Goal: Download file/media

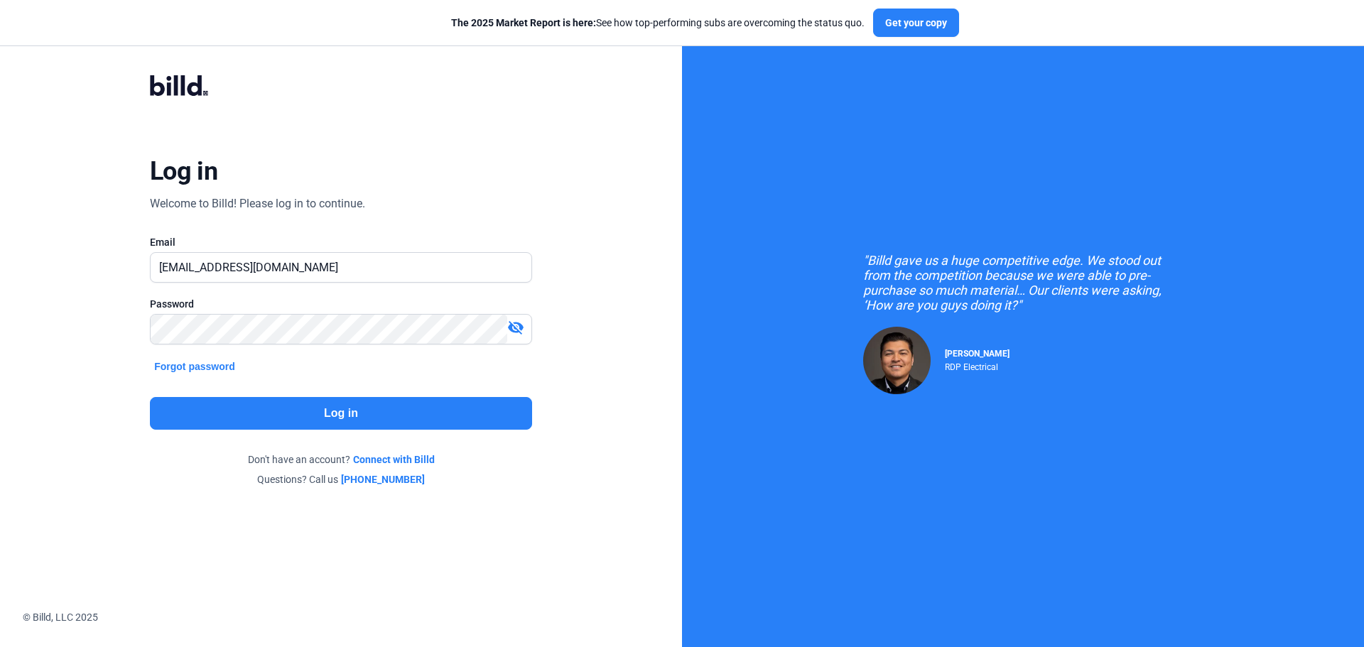
click at [250, 408] on button "Log in" at bounding box center [341, 413] width 382 height 33
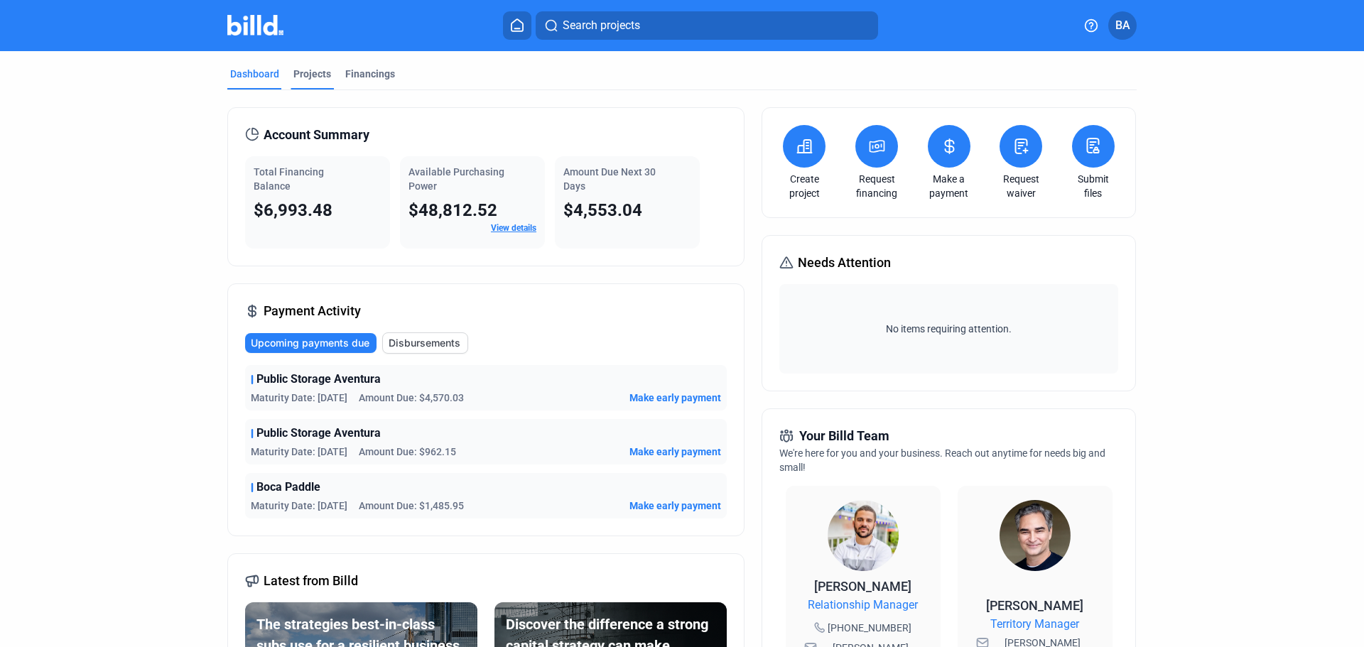
click at [300, 72] on div "Projects" at bounding box center [312, 74] width 38 height 14
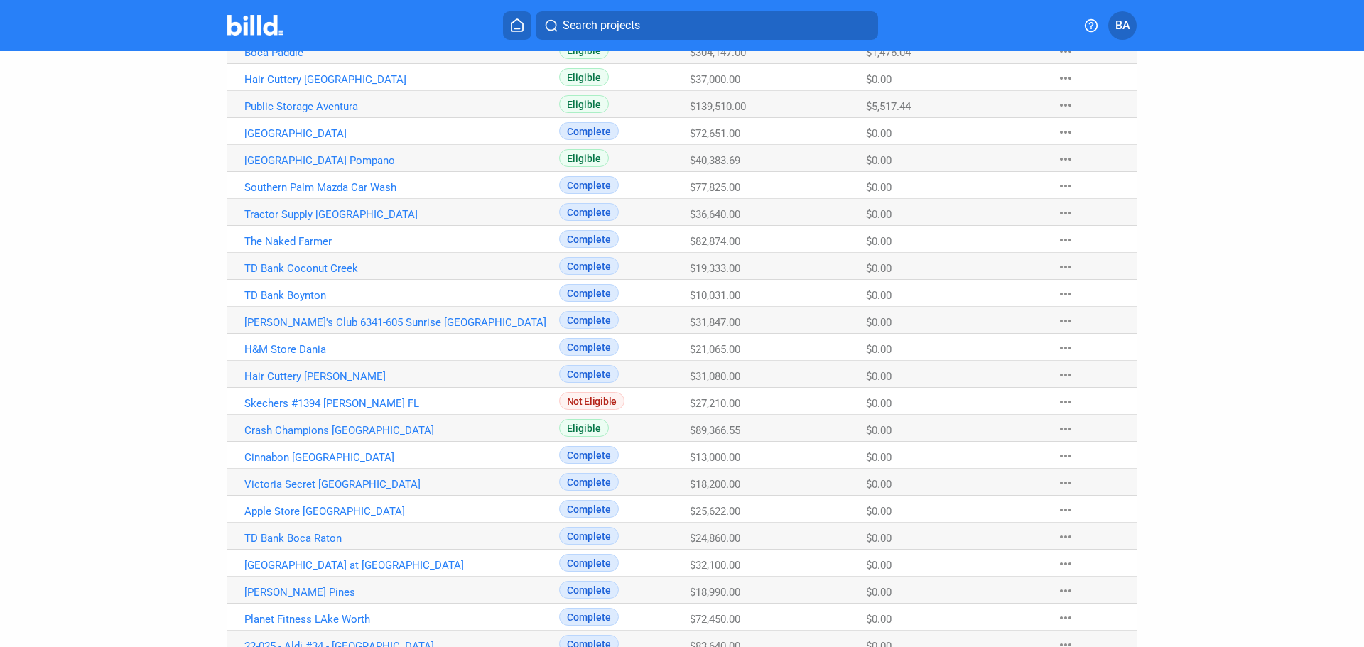
scroll to position [186, 0]
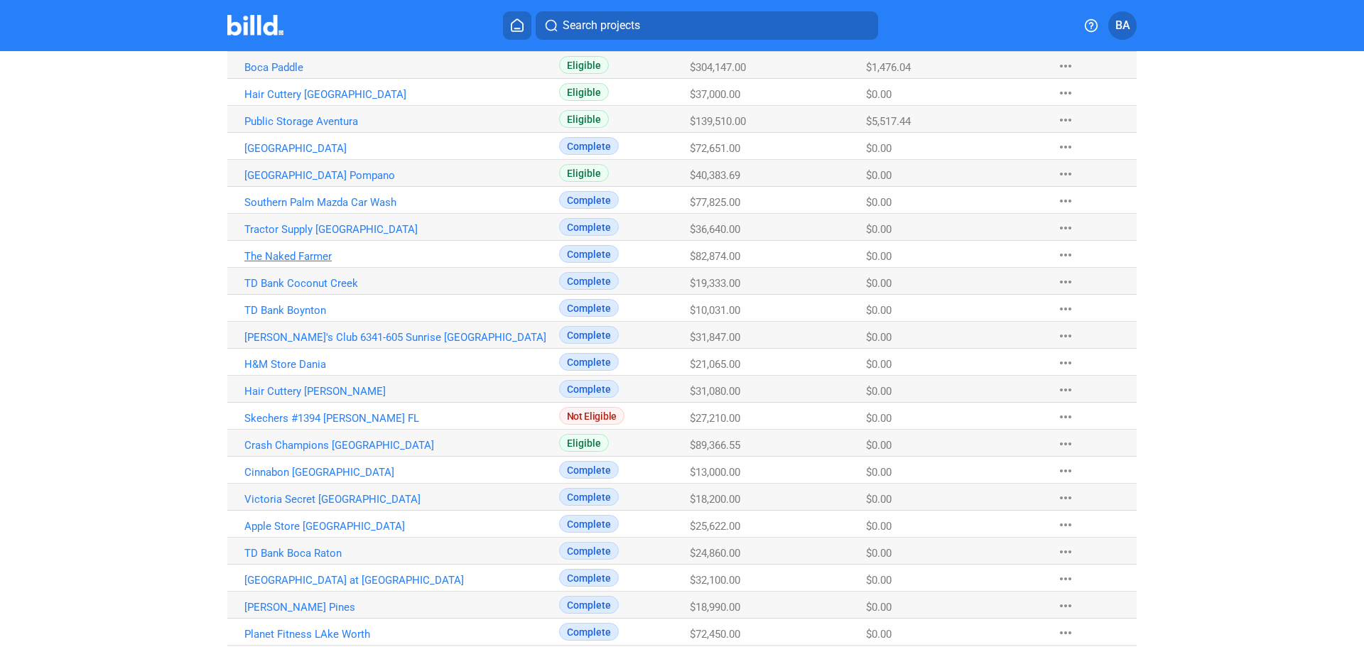
click at [316, 256] on link "The Naked Farmer" at bounding box center [401, 256] width 315 height 13
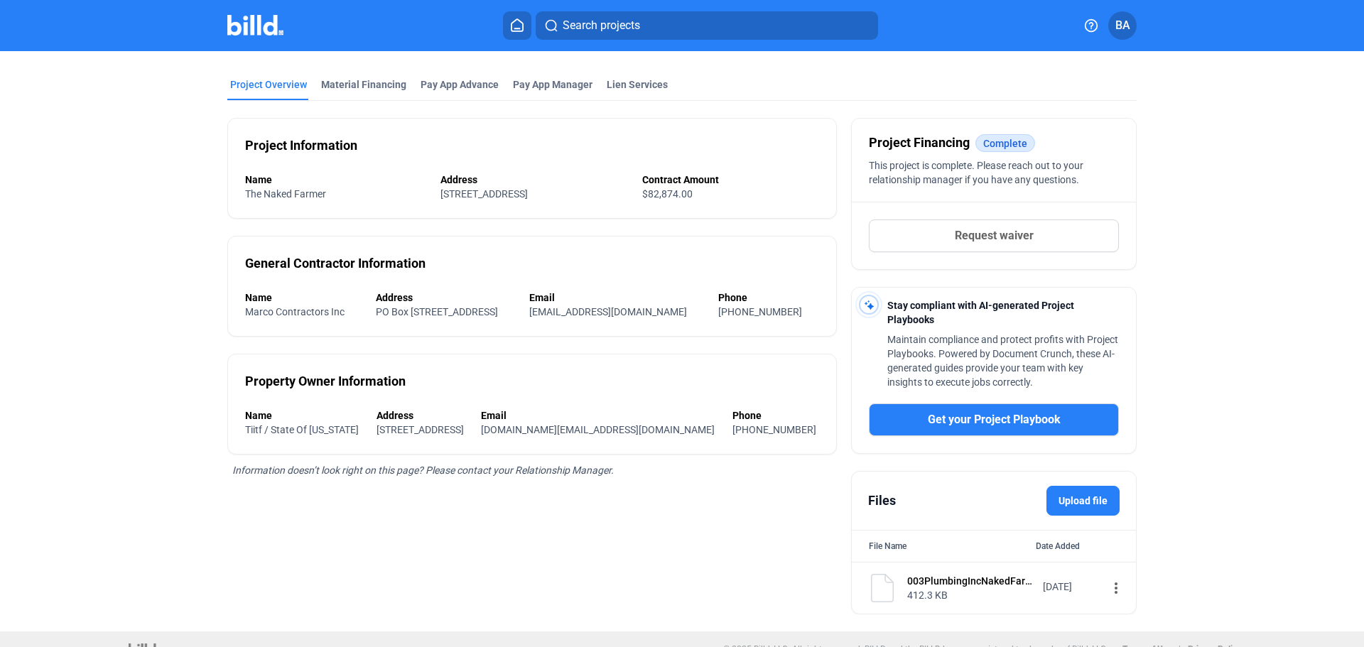
scroll to position [71, 0]
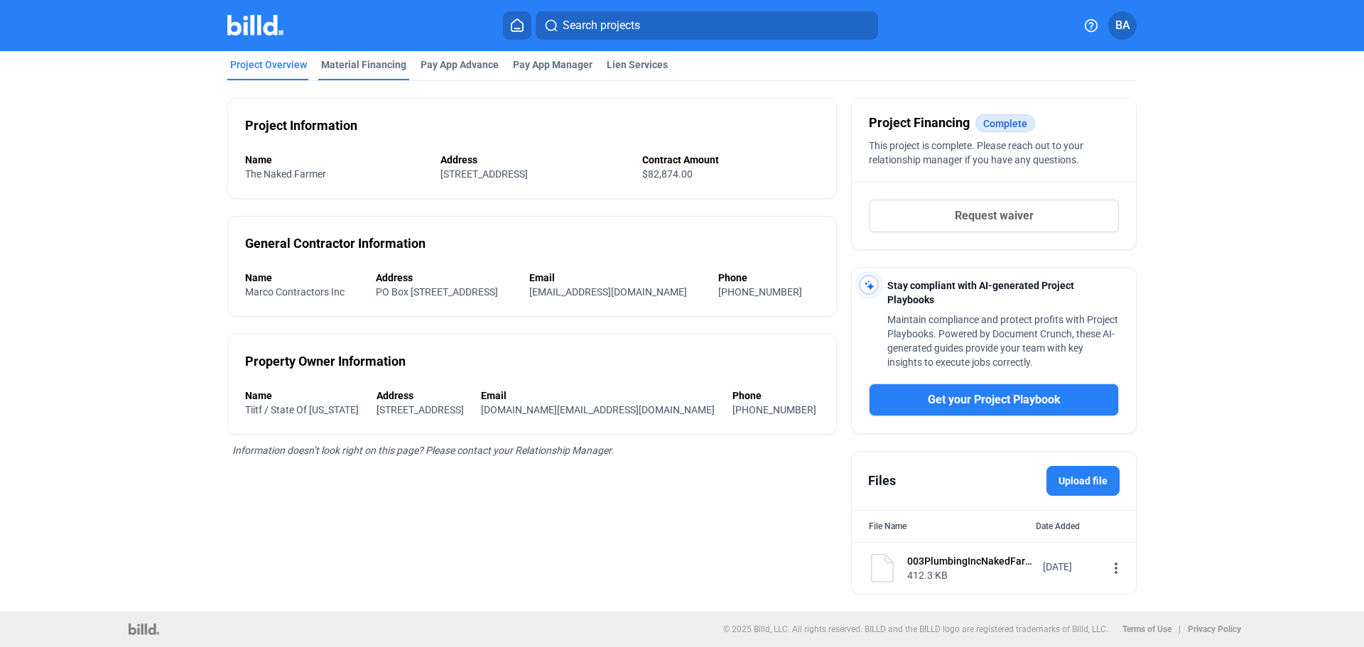
click at [346, 60] on div "Material Financing" at bounding box center [363, 65] width 85 height 14
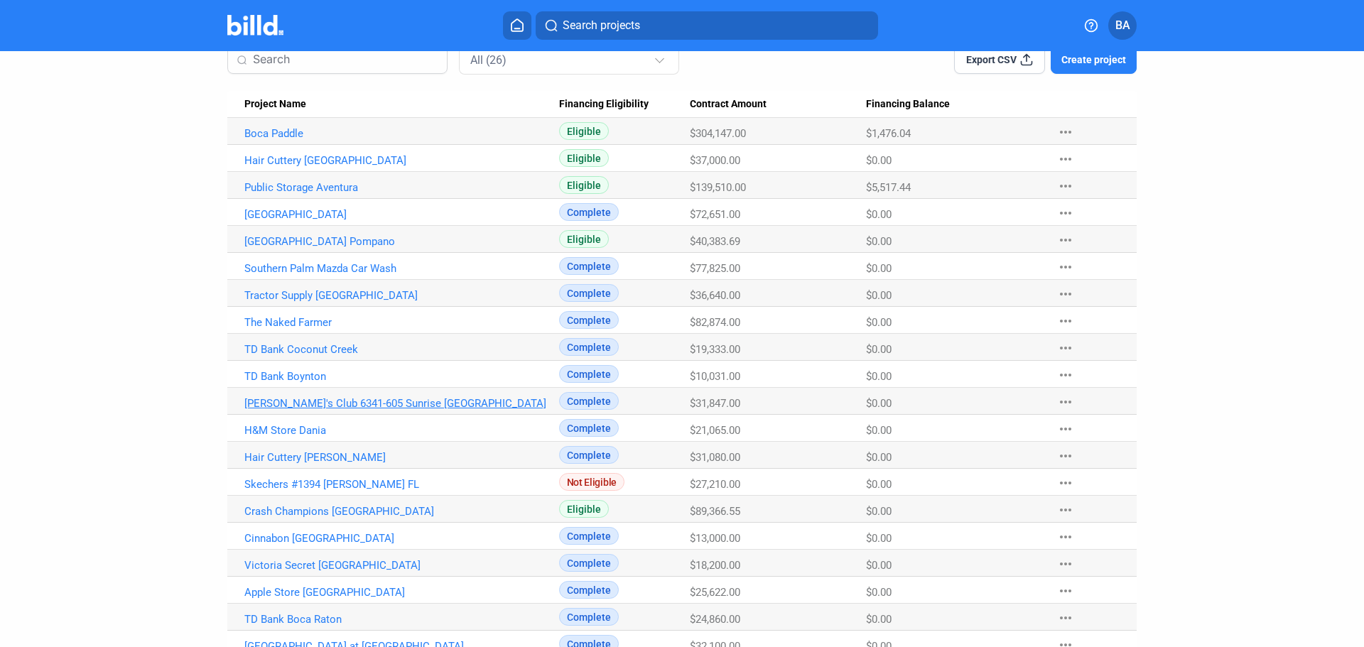
scroll to position [142, 0]
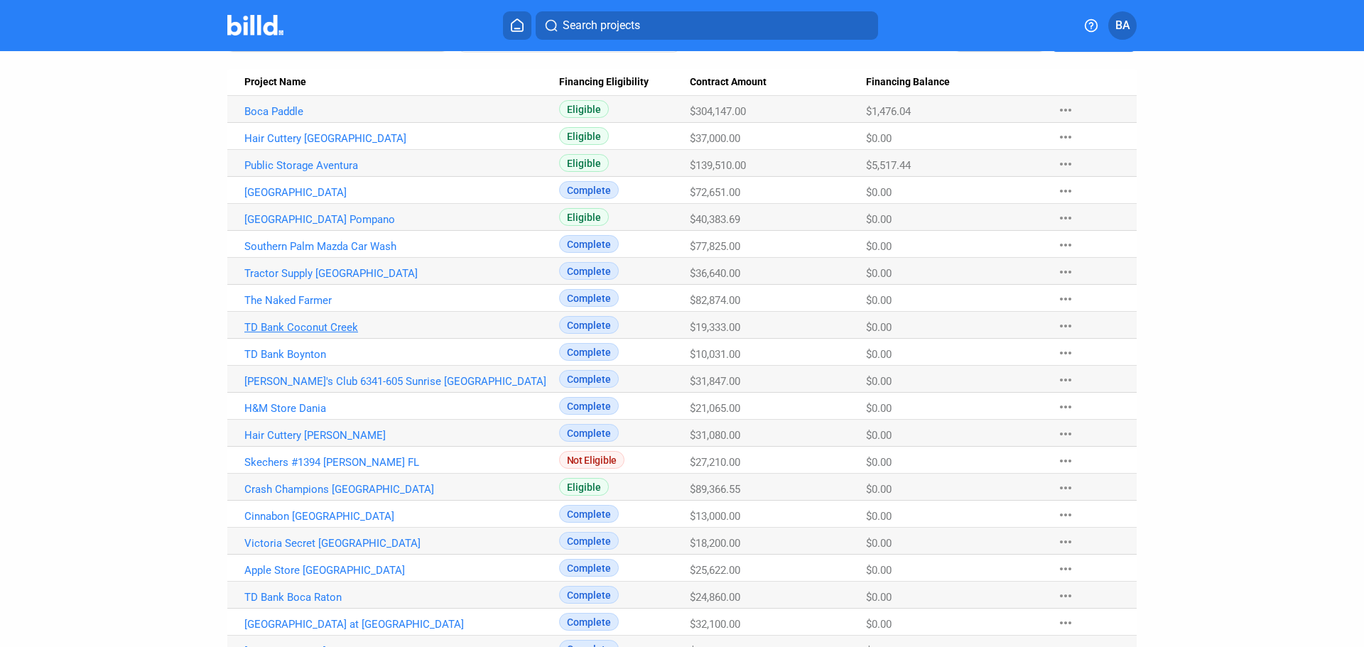
click at [315, 328] on link "TD Bank Coconut Creek" at bounding box center [401, 327] width 315 height 13
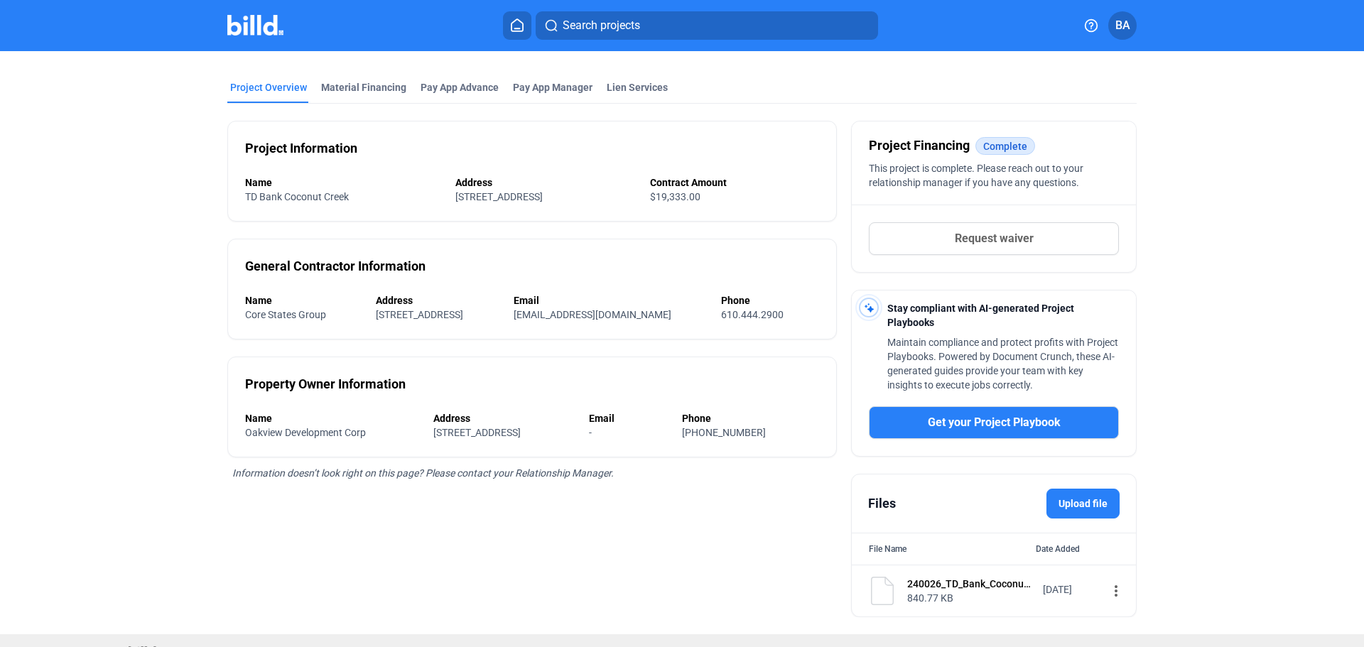
scroll to position [71, 0]
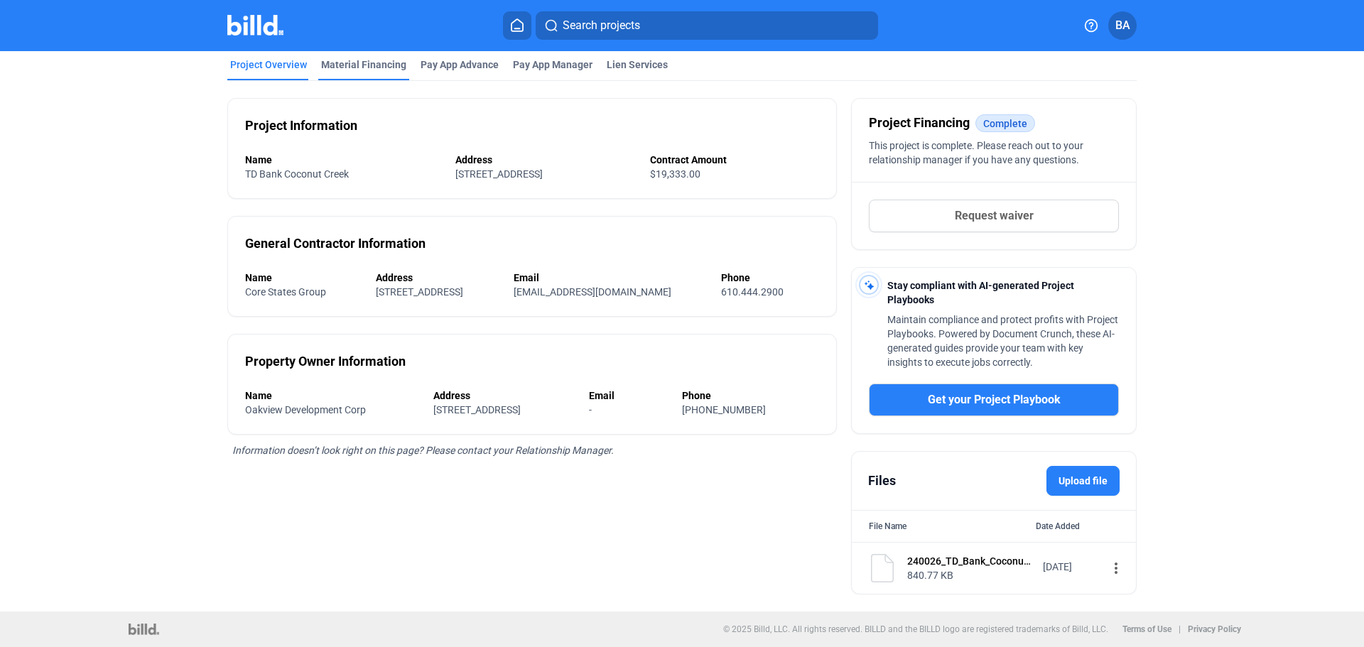
click at [379, 67] on div "Material Financing" at bounding box center [363, 65] width 85 height 14
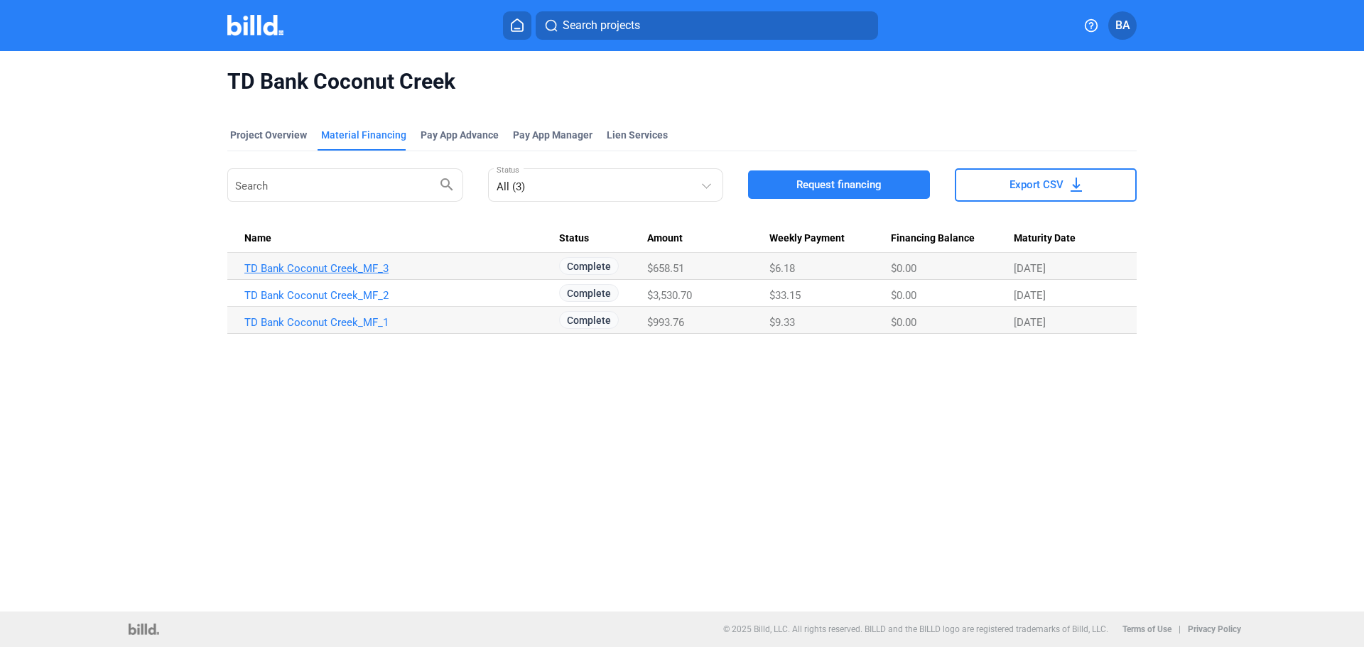
click at [352, 266] on link "TD Bank Coconut Creek_MF_3" at bounding box center [401, 268] width 315 height 13
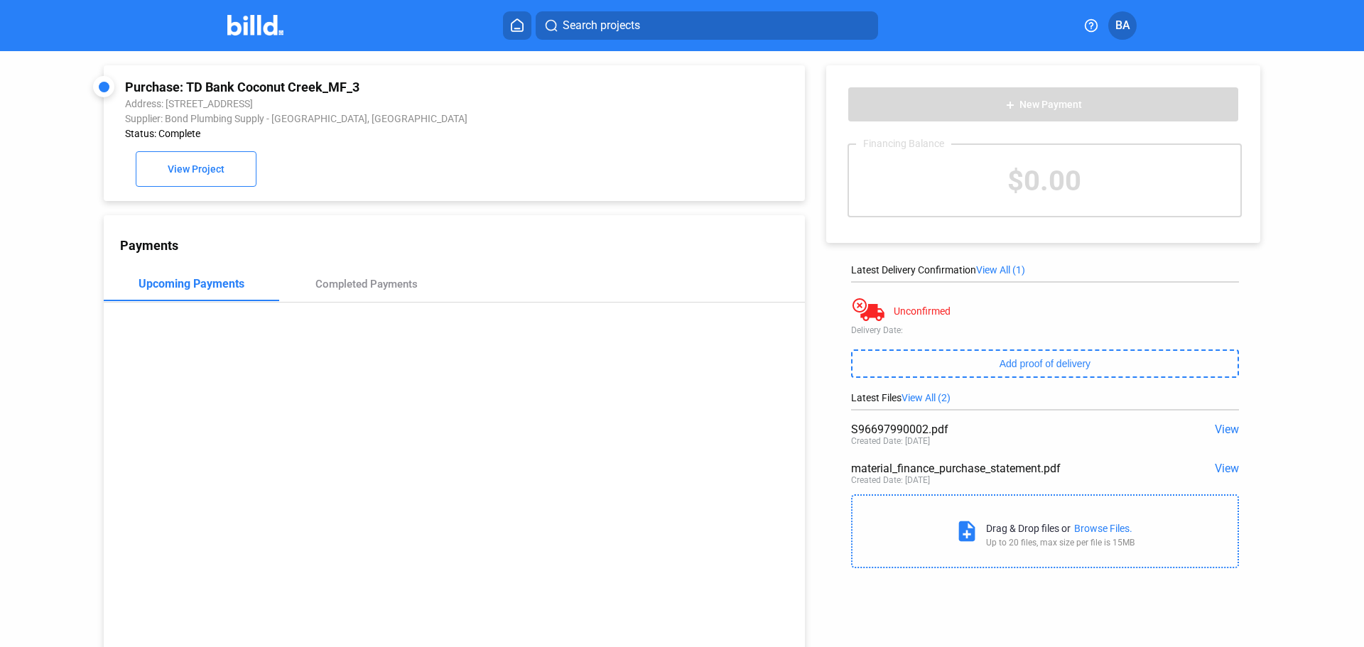
click at [1220, 430] on span "View" at bounding box center [1227, 429] width 24 height 13
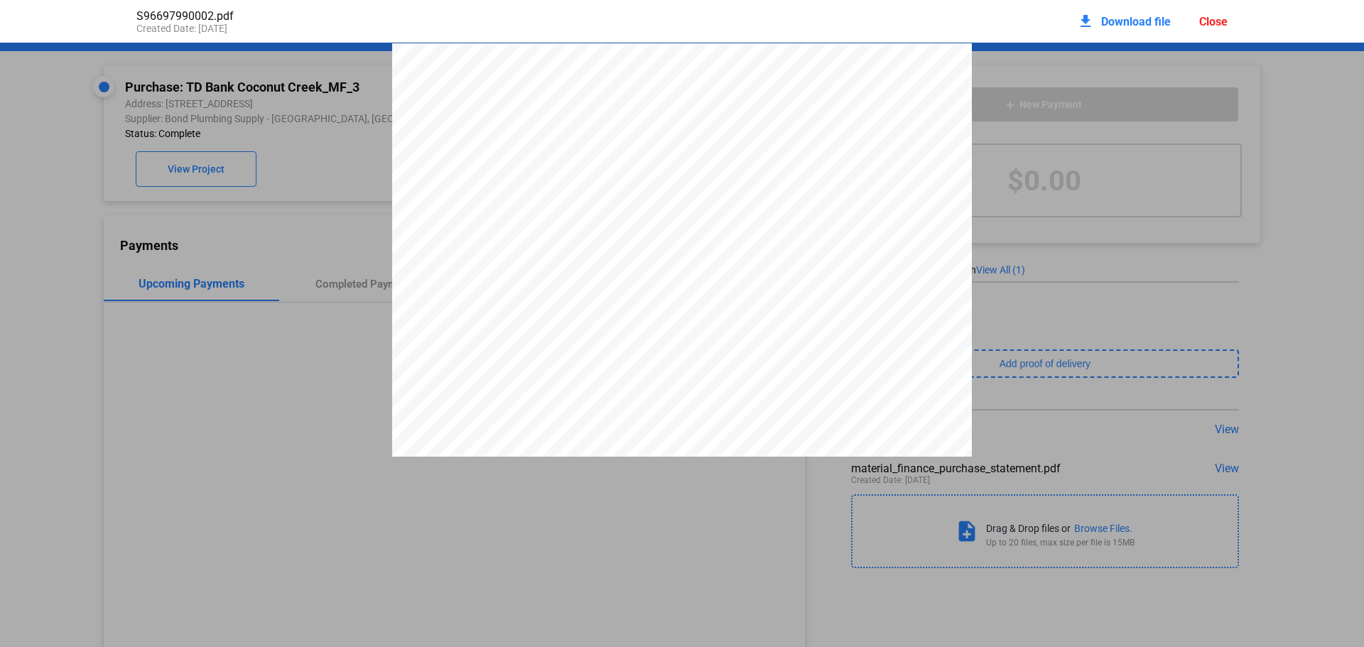
click at [1111, 16] on span "Download file" at bounding box center [1136, 21] width 70 height 13
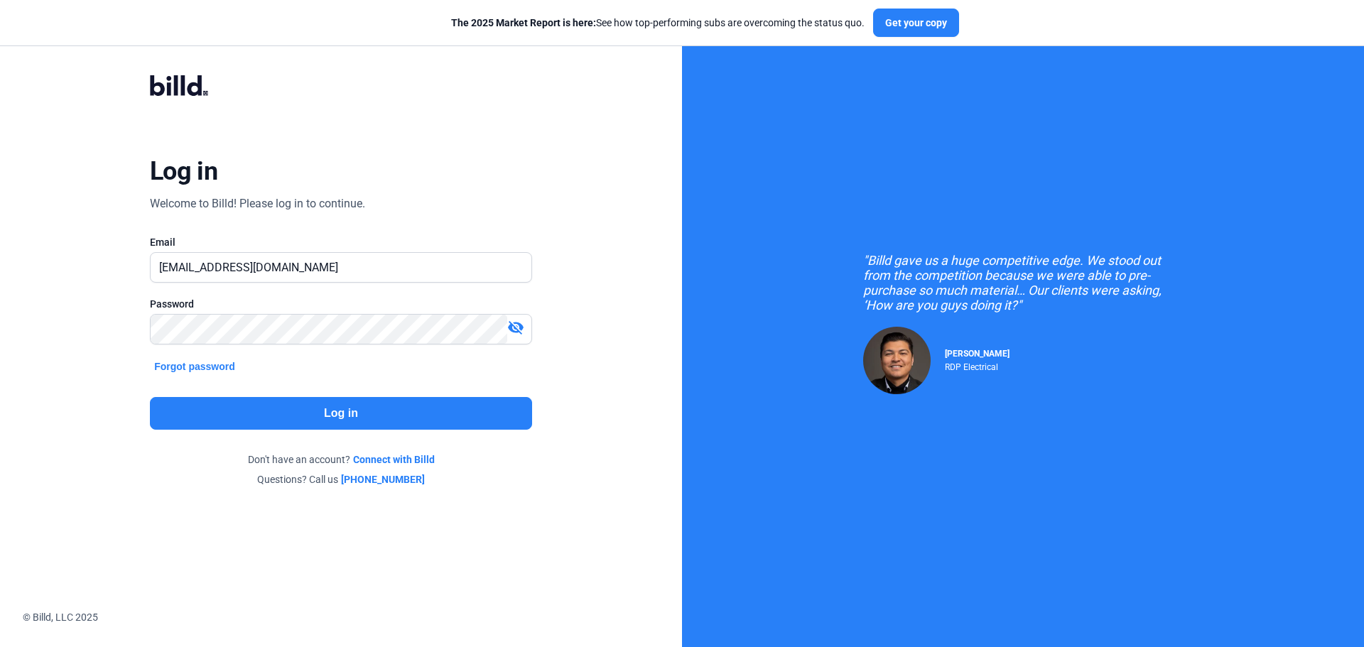
click at [289, 406] on button "Log in" at bounding box center [341, 413] width 382 height 33
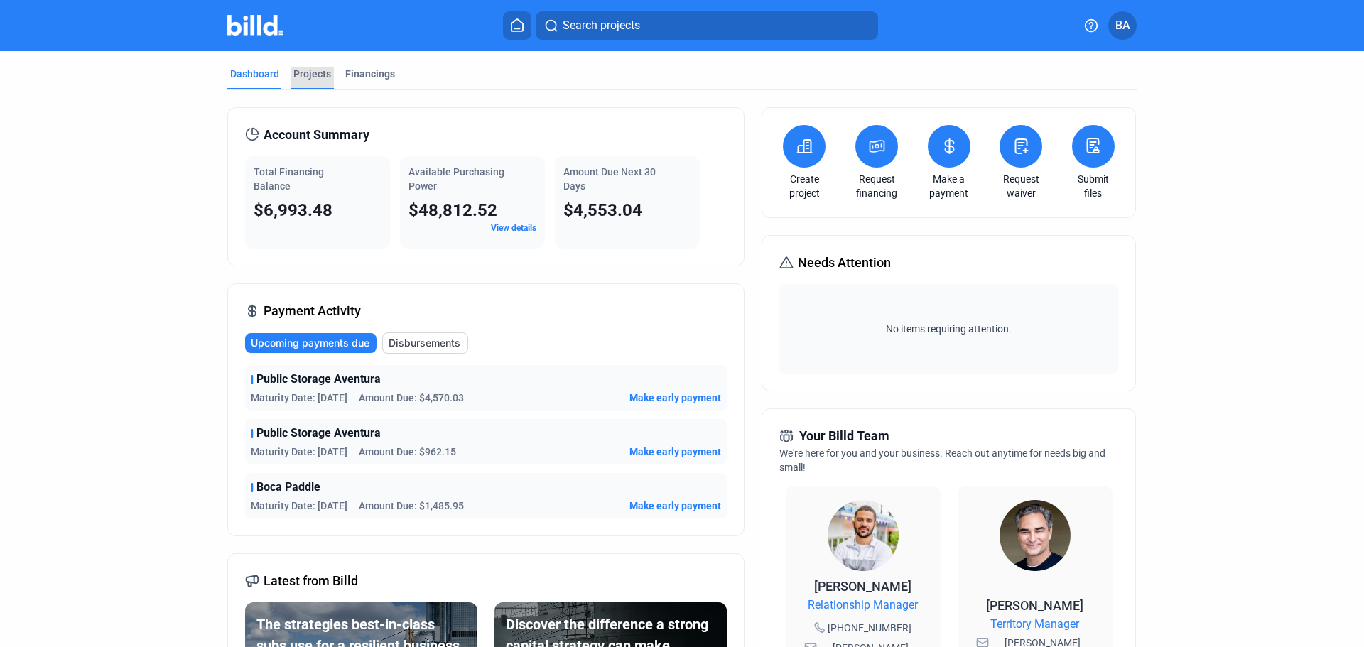
click at [302, 68] on div "Projects" at bounding box center [312, 74] width 38 height 14
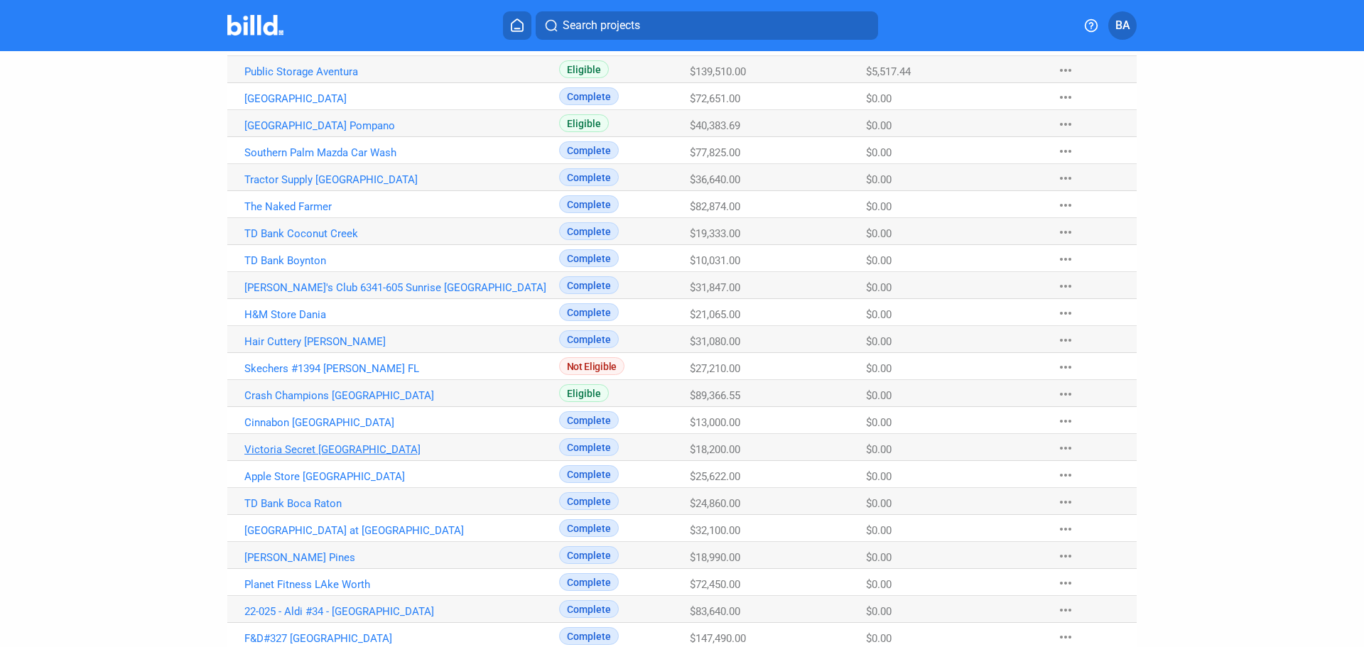
scroll to position [213, 0]
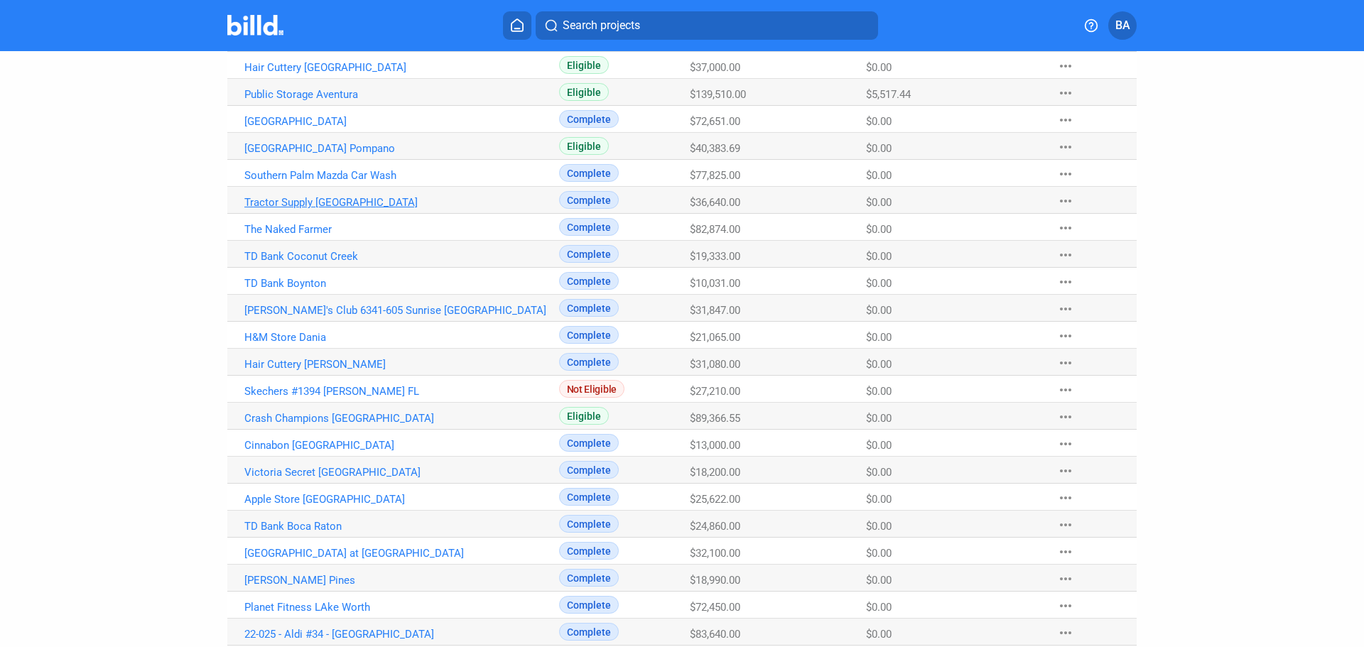
click at [303, 202] on link "Tractor Supply [GEOGRAPHIC_DATA]" at bounding box center [401, 202] width 315 height 13
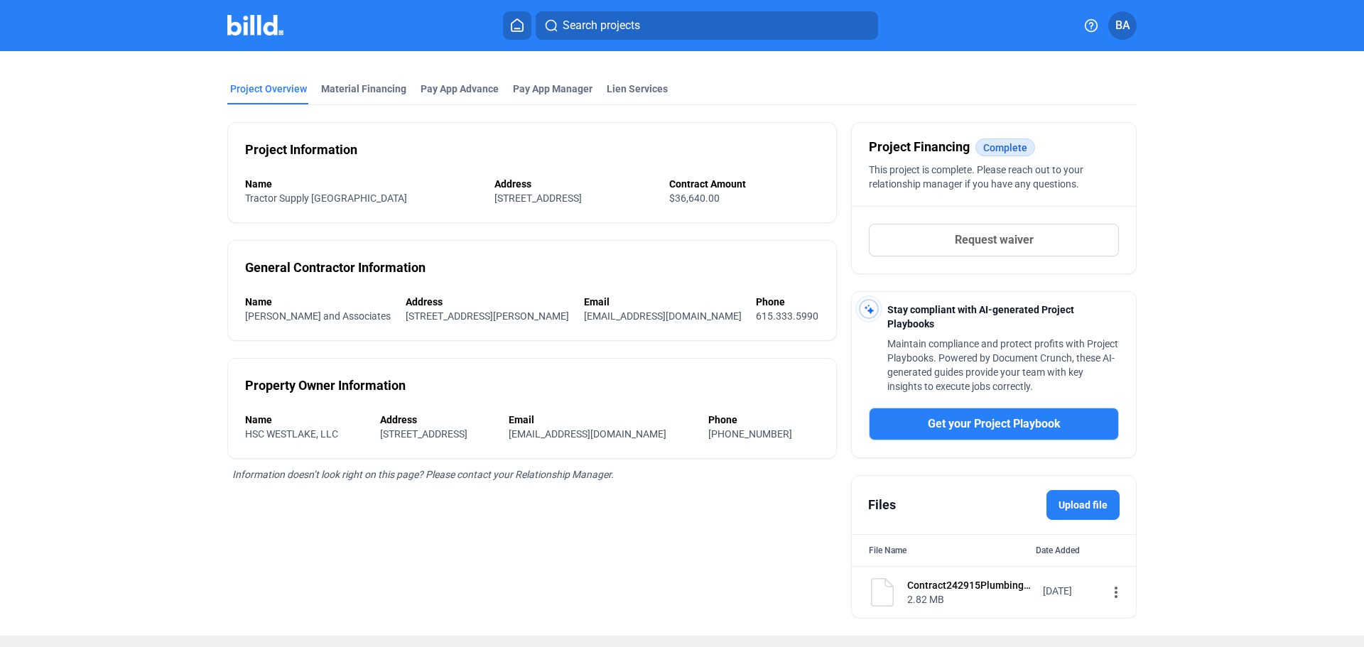
scroll to position [71, 0]
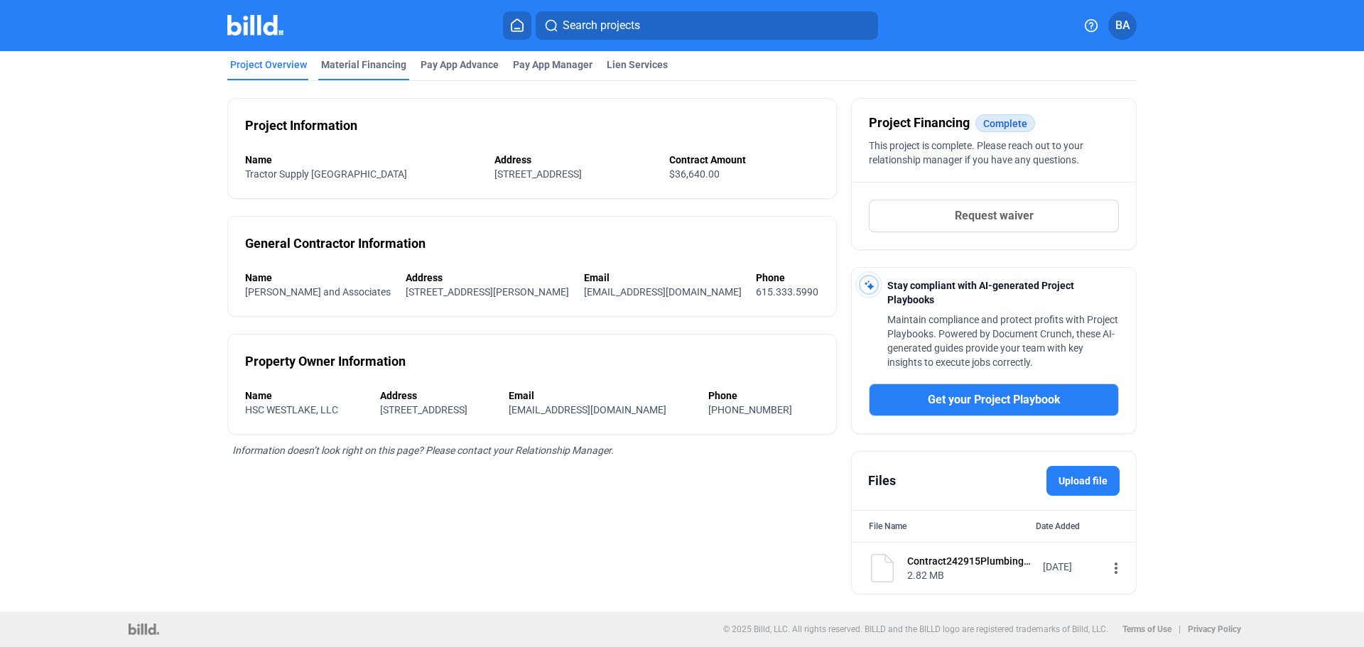
click at [346, 58] on div "Material Financing" at bounding box center [363, 65] width 85 height 14
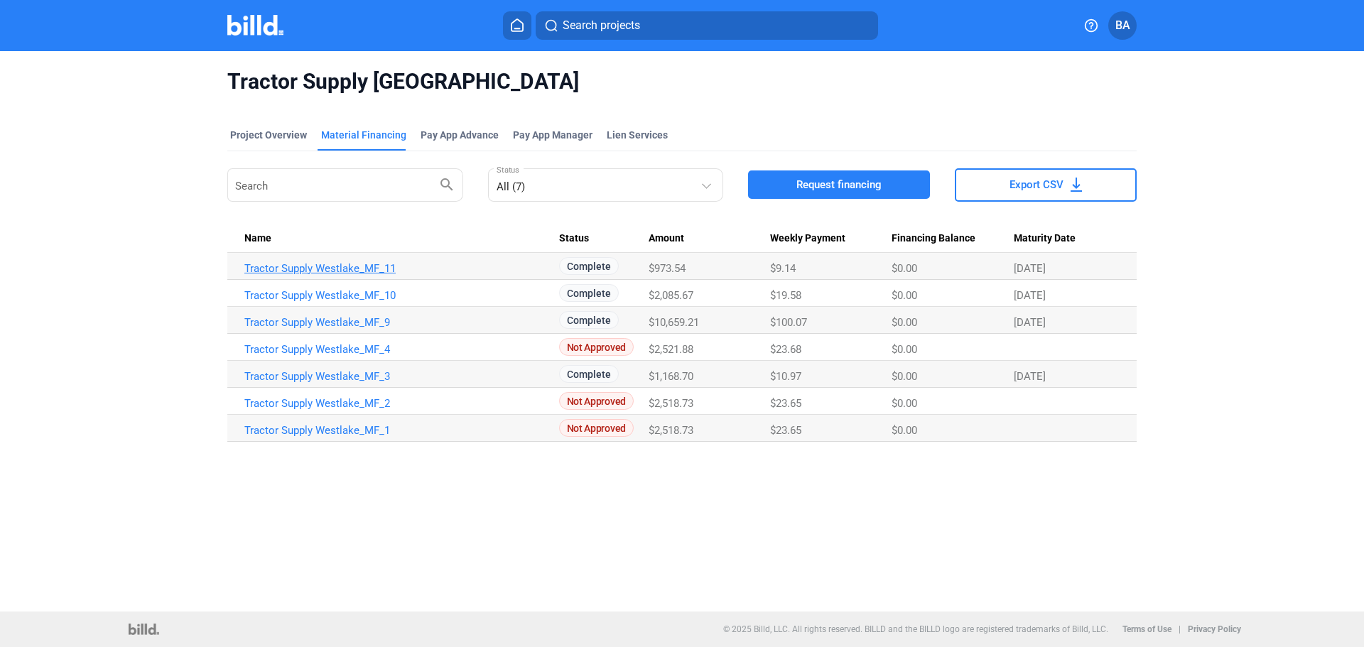
click at [364, 266] on link "Tractor Supply Westlake_MF_11" at bounding box center [401, 268] width 315 height 13
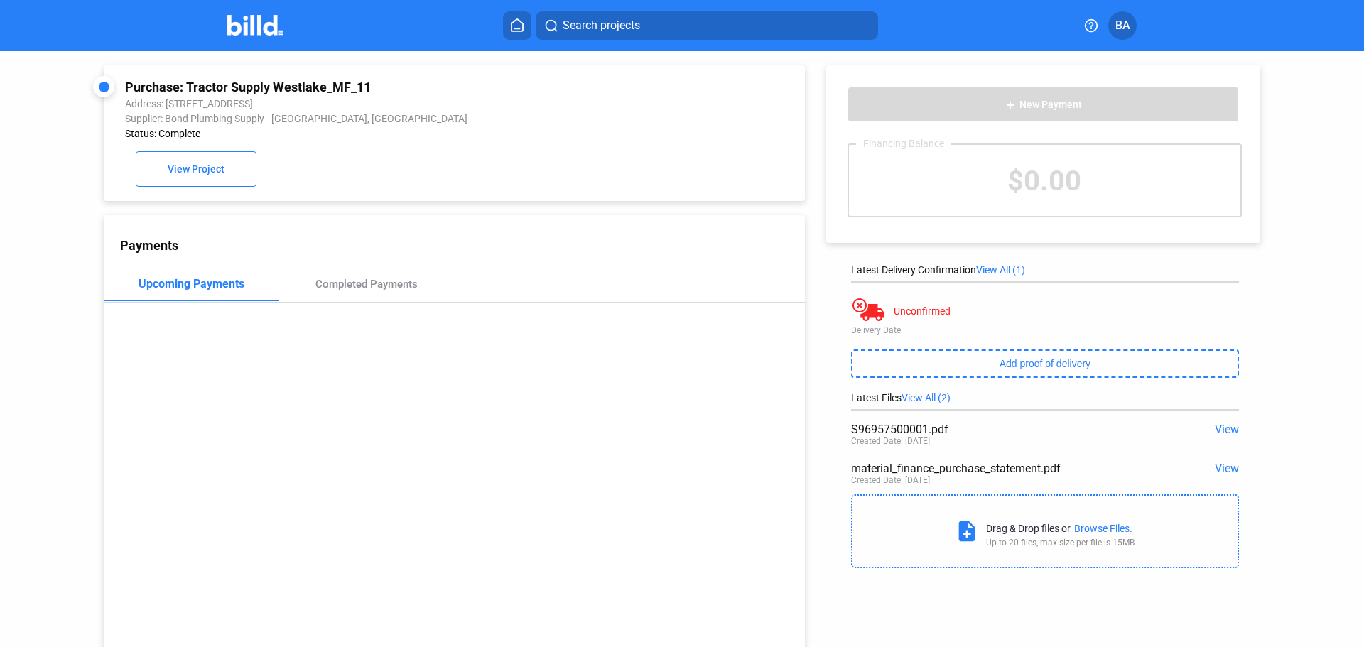
click at [1223, 429] on span "View" at bounding box center [1227, 429] width 24 height 13
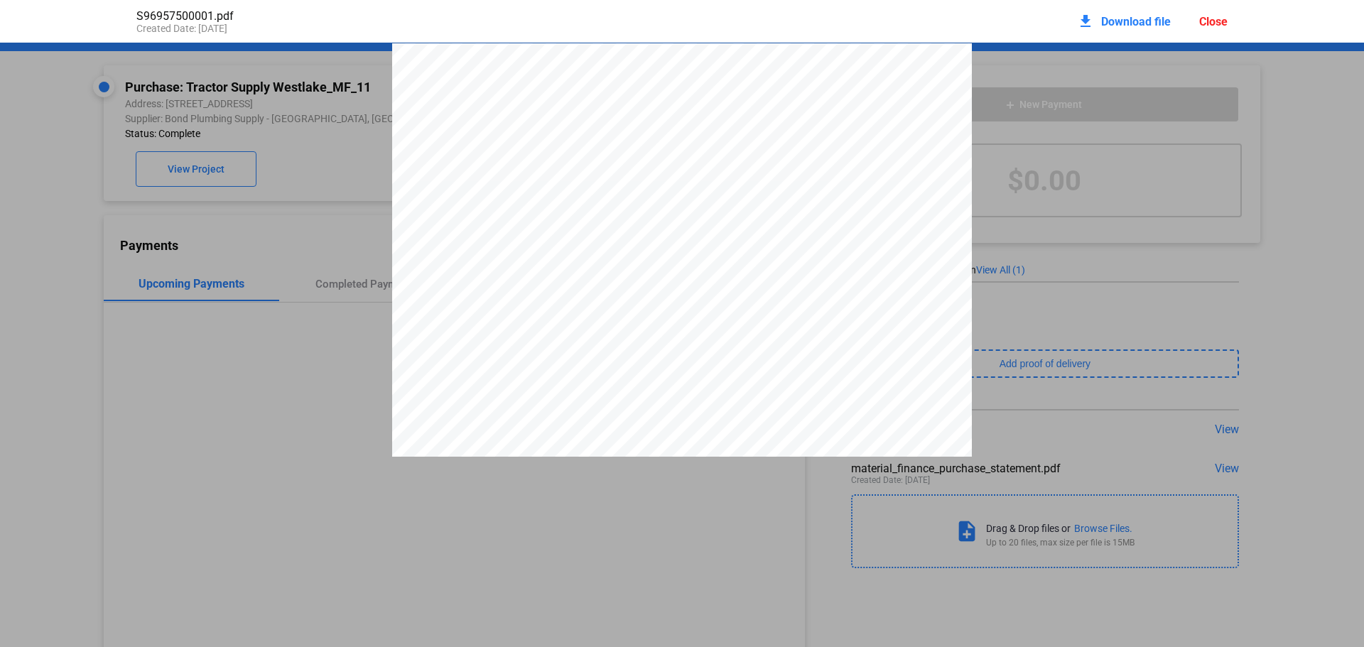
click at [1105, 16] on span "Download file" at bounding box center [1136, 21] width 70 height 13
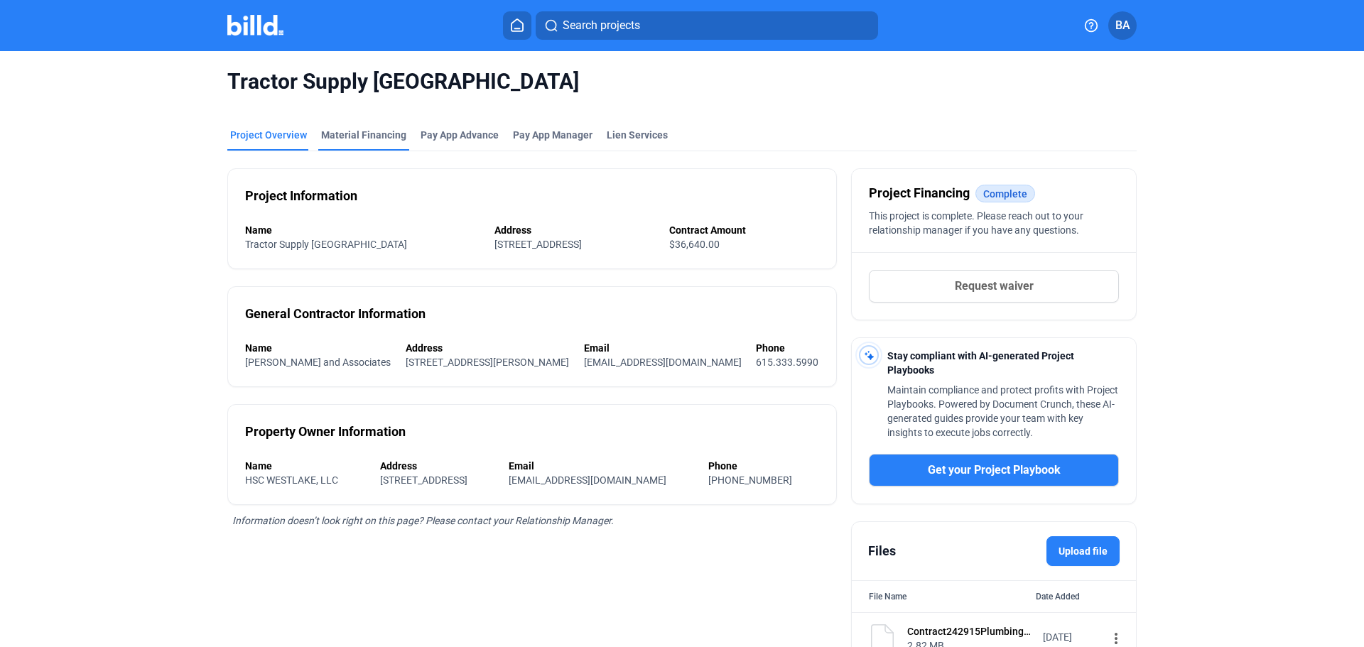
click at [368, 139] on div "Material Financing" at bounding box center [363, 135] width 85 height 14
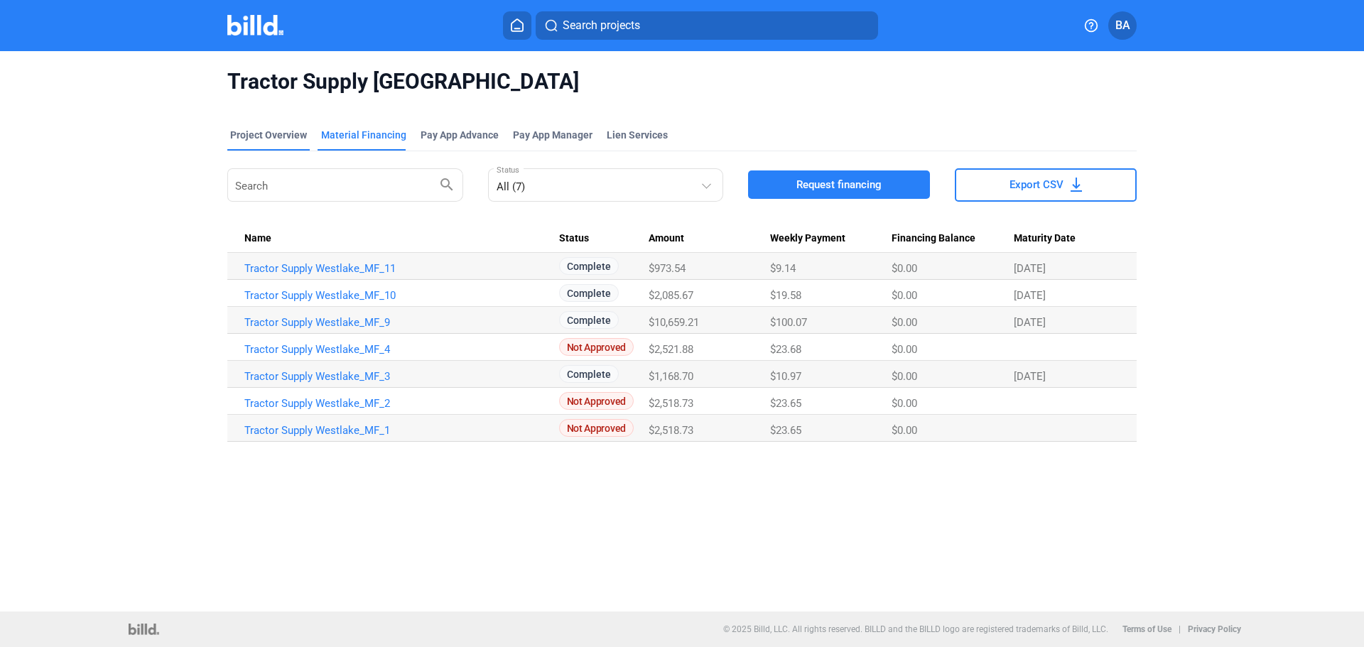
click at [267, 137] on div "Project Overview" at bounding box center [268, 135] width 77 height 14
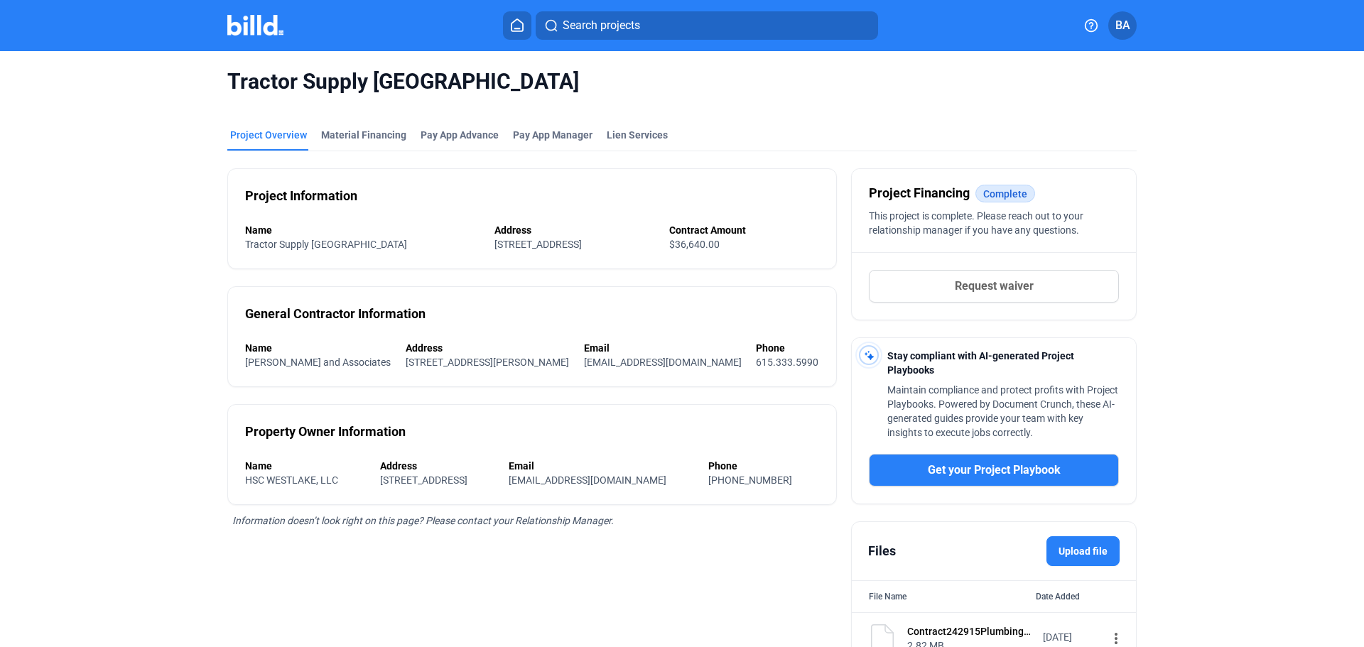
click at [517, 31] on icon at bounding box center [517, 24] width 14 height 13
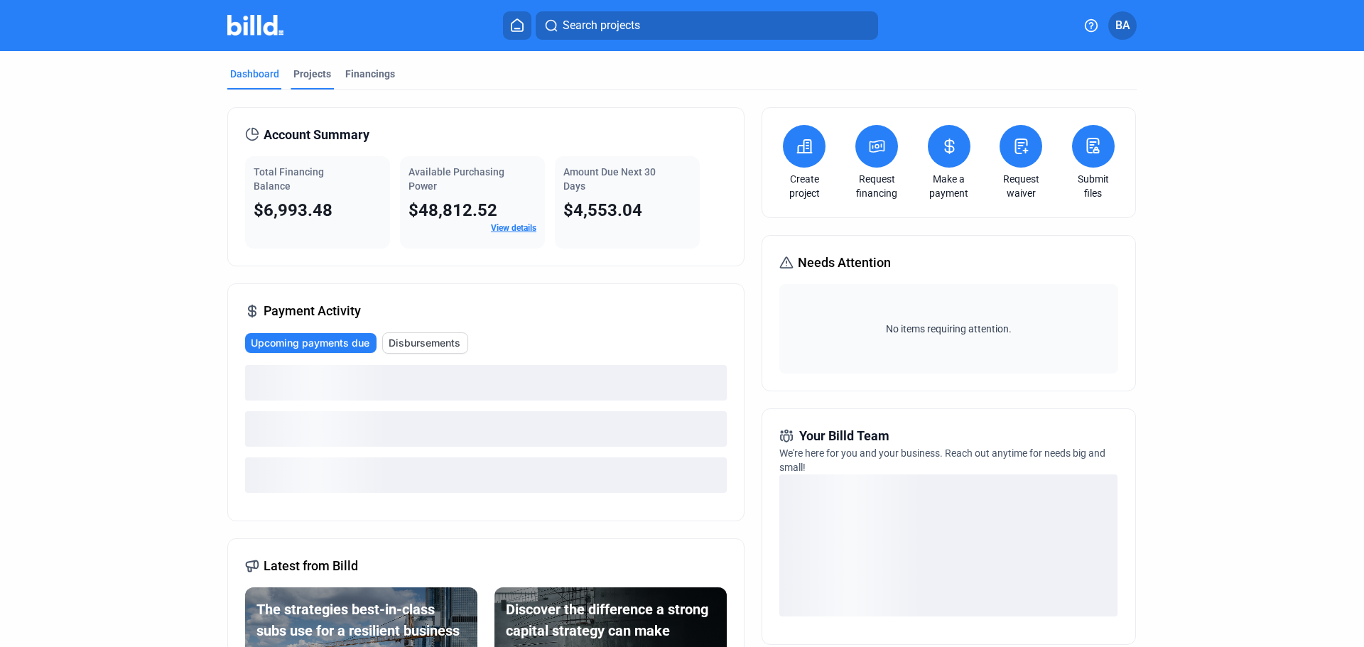
click at [298, 73] on div "Projects" at bounding box center [312, 74] width 38 height 14
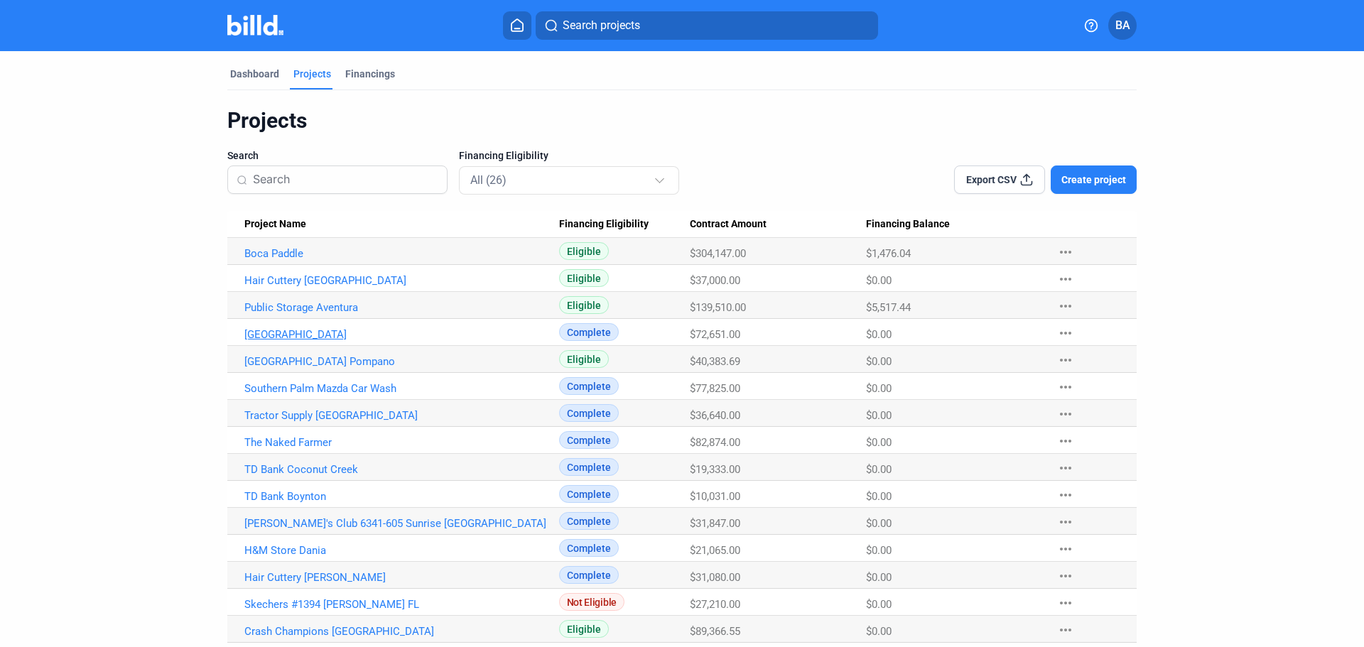
click at [342, 333] on link "[GEOGRAPHIC_DATA]" at bounding box center [401, 334] width 315 height 13
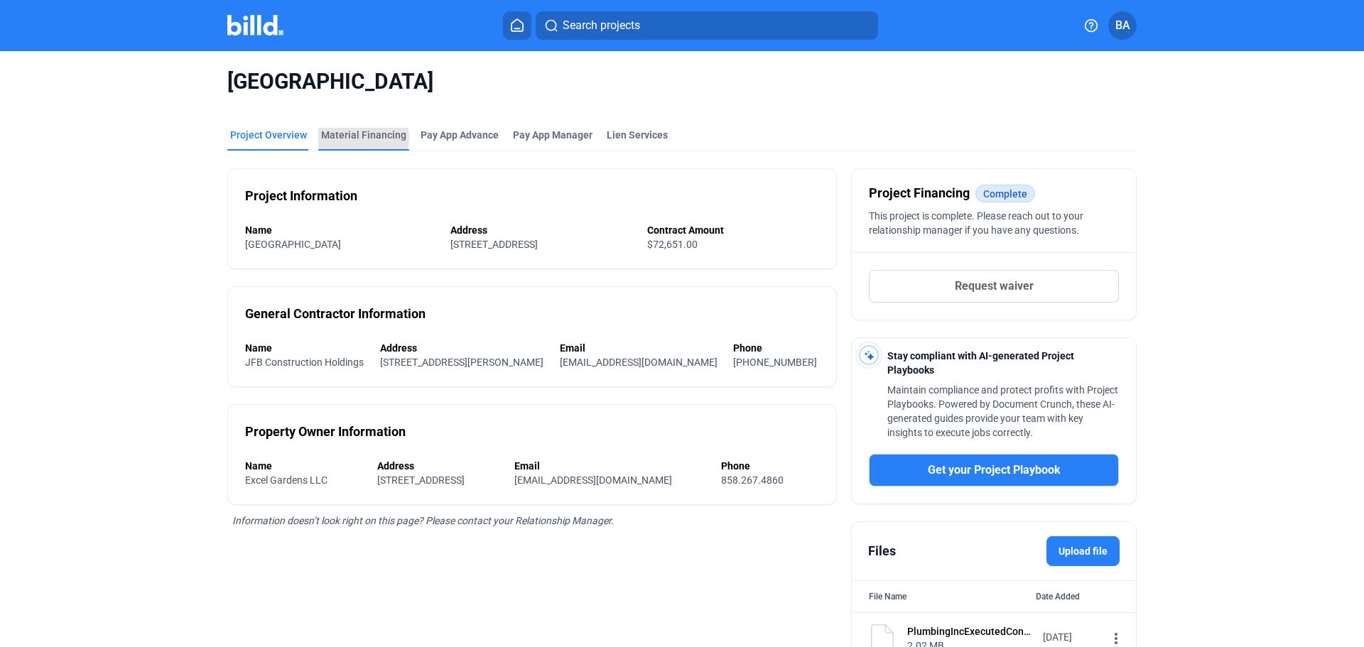
click at [352, 137] on div "Material Financing" at bounding box center [363, 135] width 85 height 14
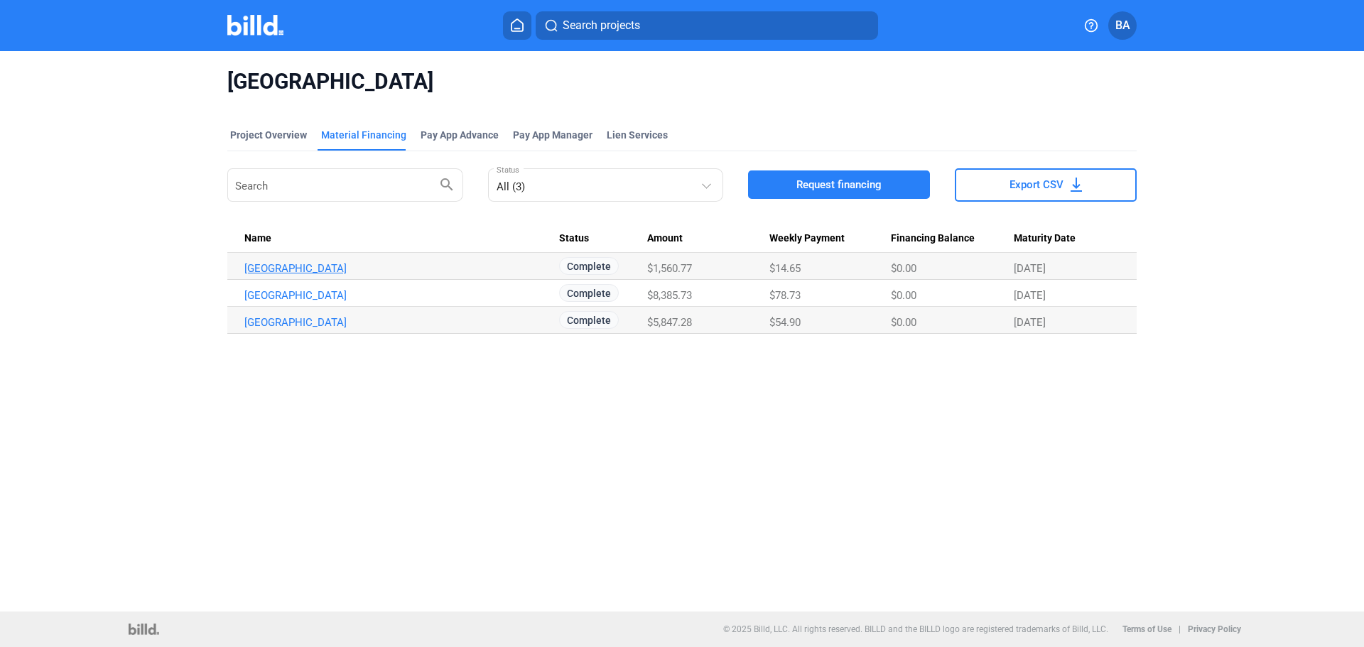
click at [384, 266] on link "SWTHZ Palm Beach Gardens_MF_3" at bounding box center [401, 268] width 315 height 13
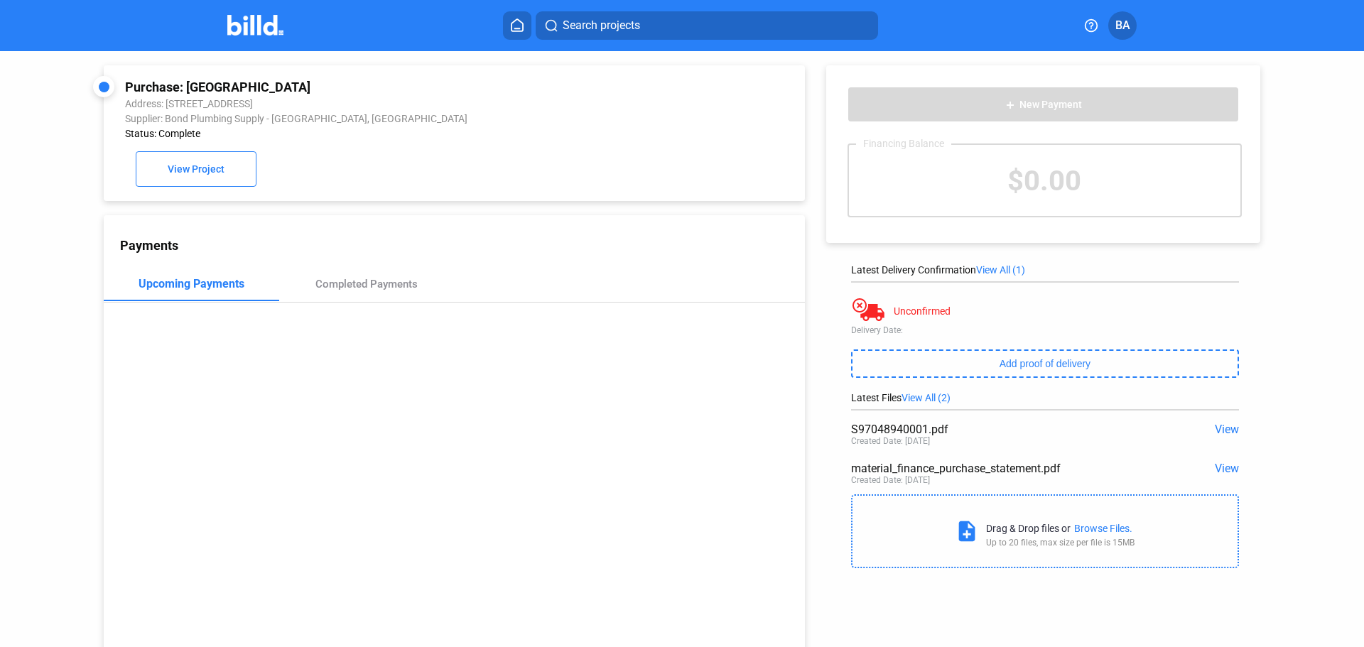
click at [1224, 430] on span "View" at bounding box center [1227, 429] width 24 height 13
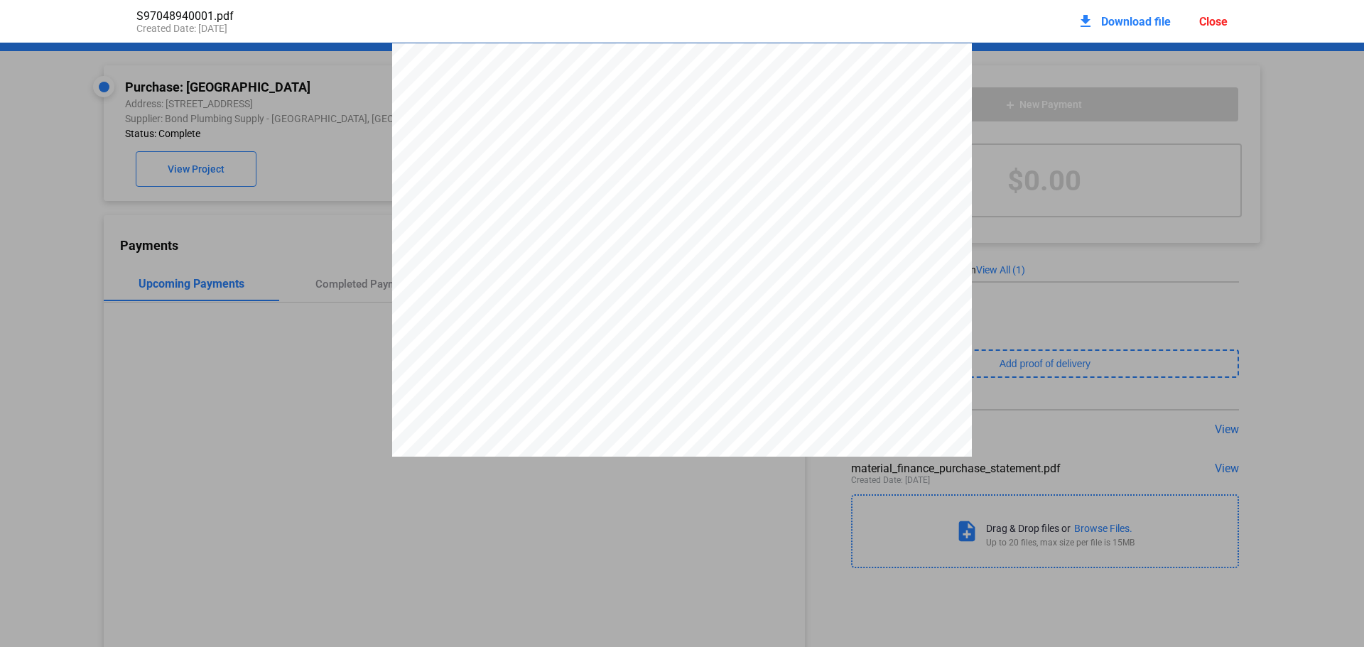
click at [1135, 21] on span "Download file" at bounding box center [1136, 21] width 70 height 13
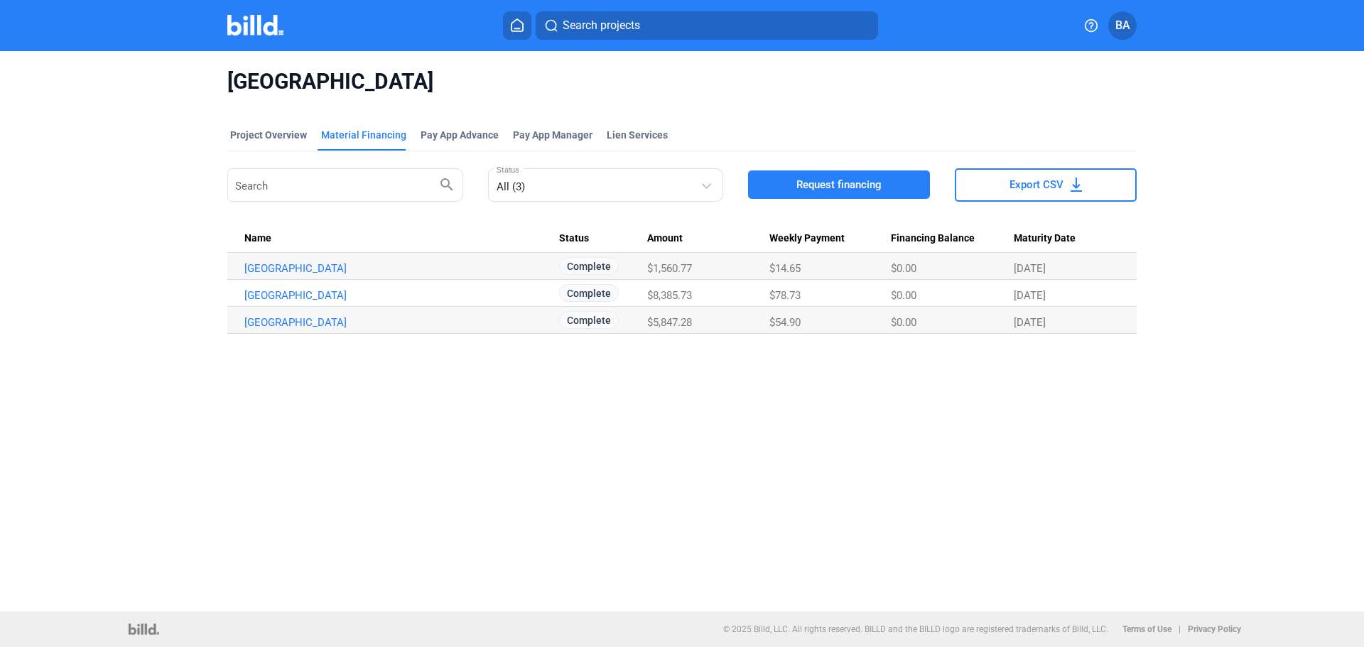
click at [516, 23] on icon at bounding box center [517, 24] width 14 height 13
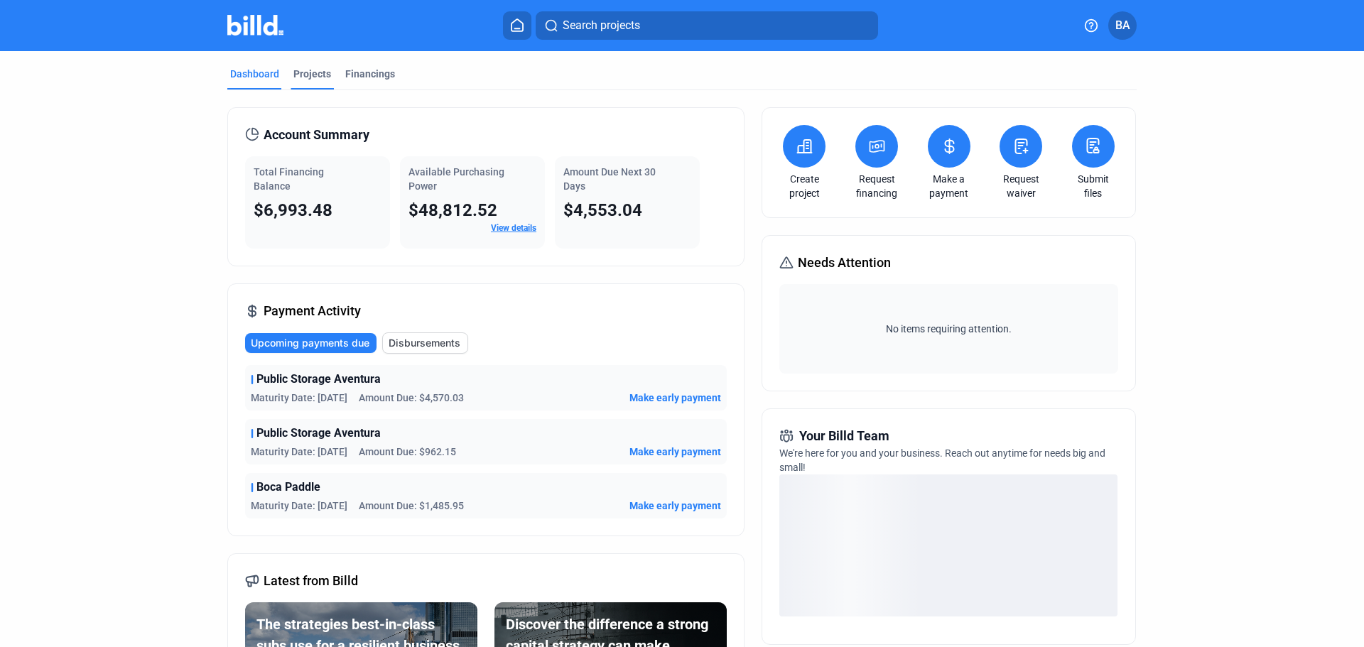
click at [309, 76] on div "Projects" at bounding box center [312, 74] width 38 height 14
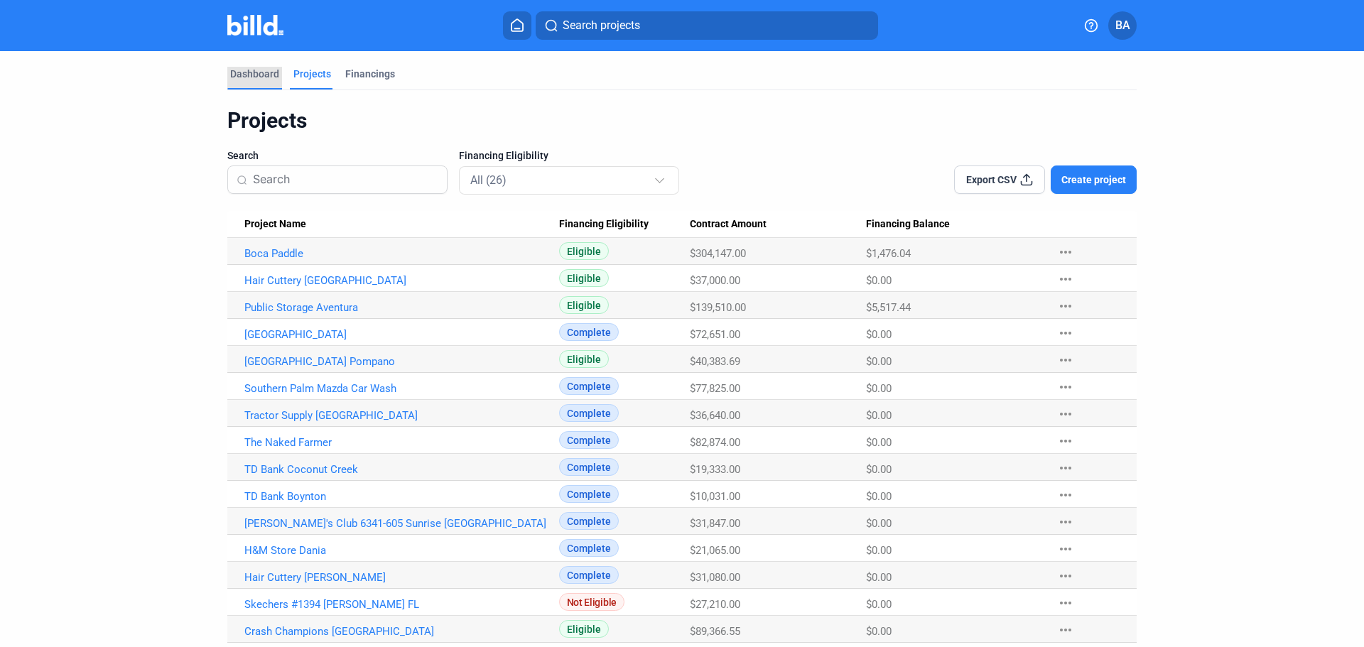
click at [257, 77] on div "Dashboard" at bounding box center [254, 74] width 49 height 14
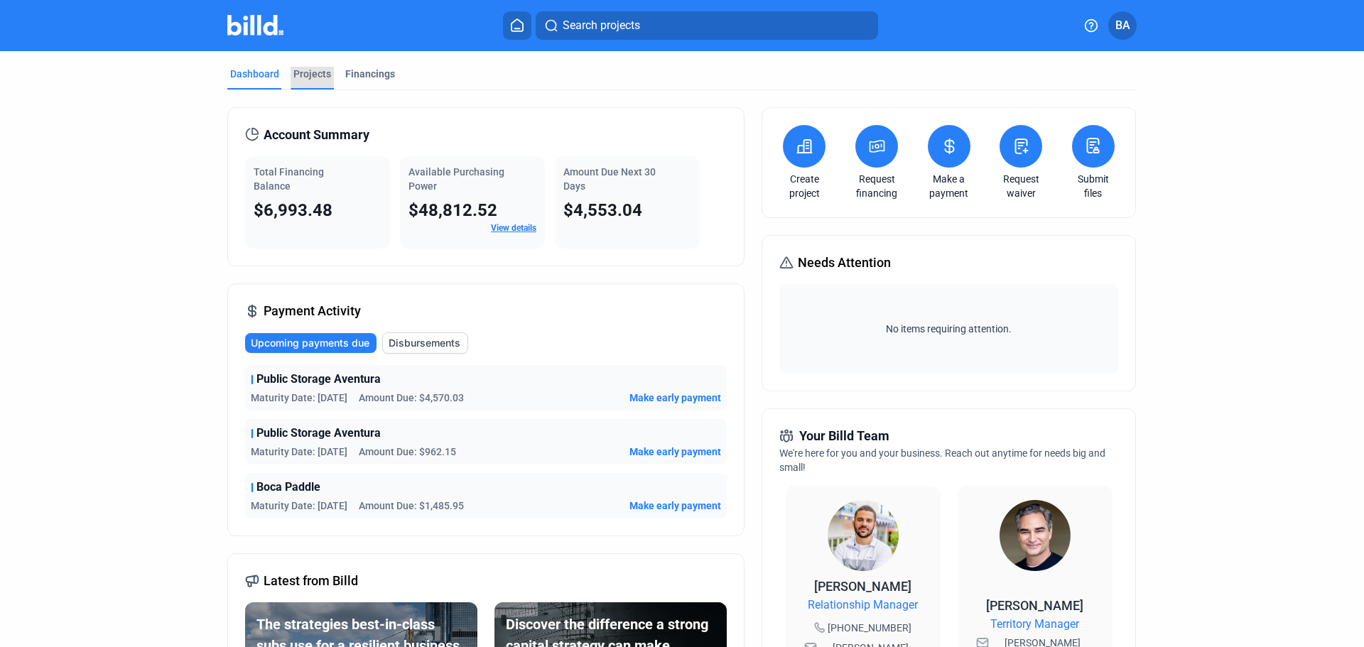
click at [305, 77] on div "Projects" at bounding box center [312, 74] width 38 height 14
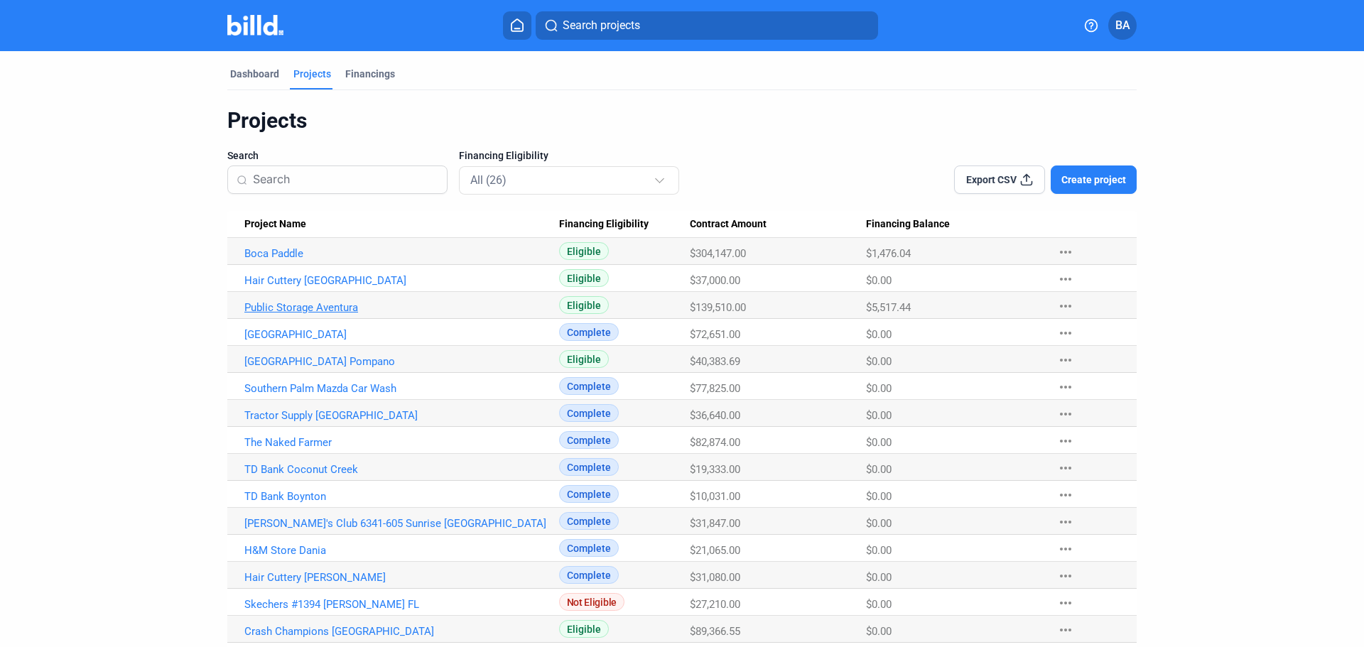
click at [316, 305] on link "Public Storage Aventura" at bounding box center [401, 307] width 315 height 13
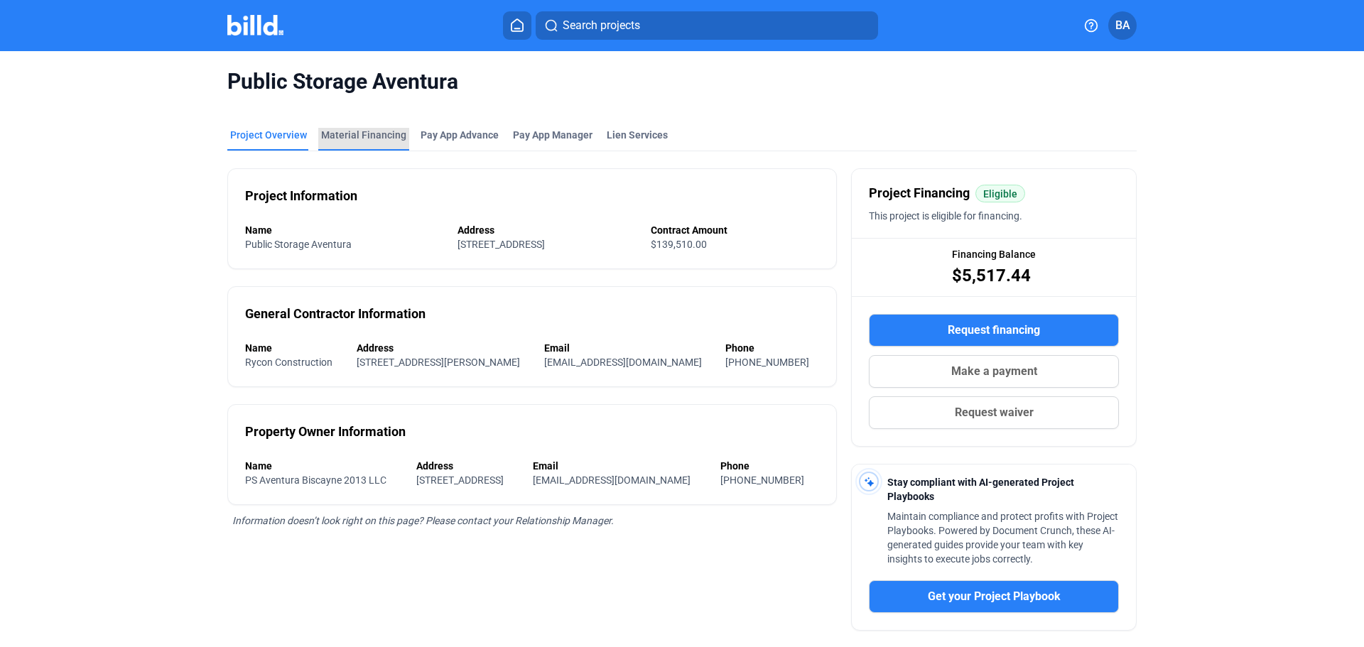
click at [393, 134] on div "Material Financing" at bounding box center [363, 135] width 85 height 14
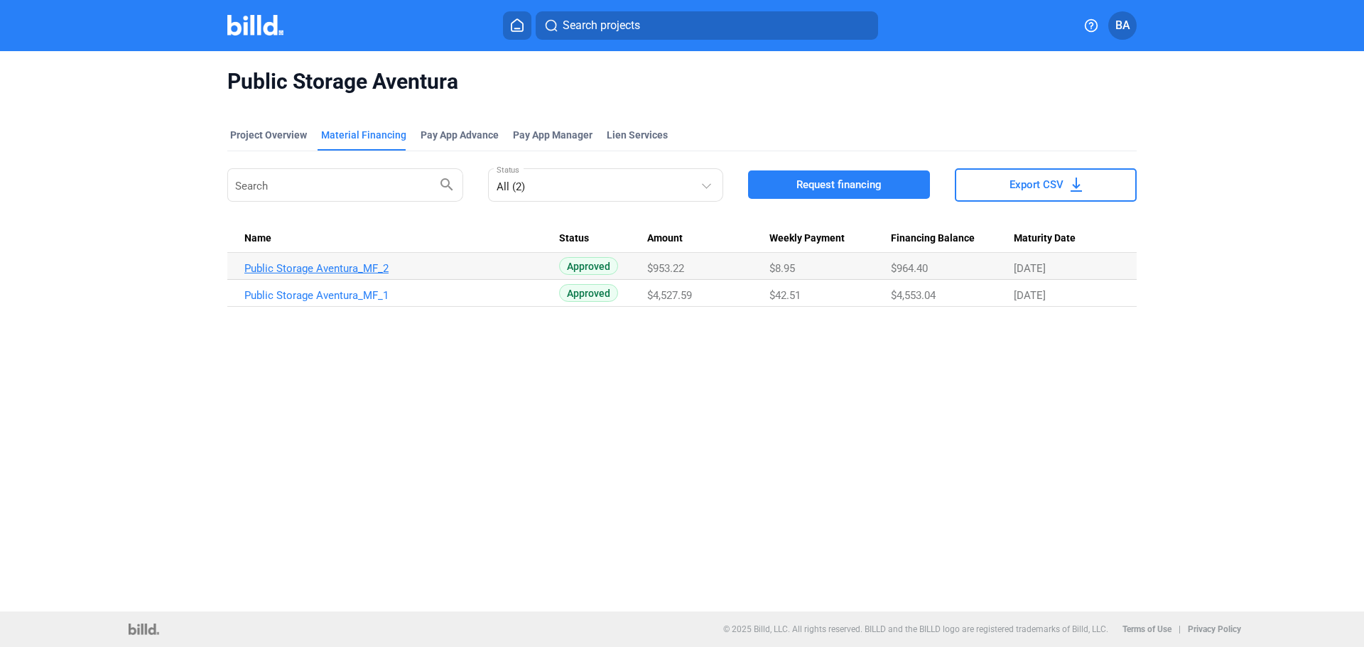
click at [339, 267] on link "Public Storage Aventura_MF_2" at bounding box center [401, 268] width 315 height 13
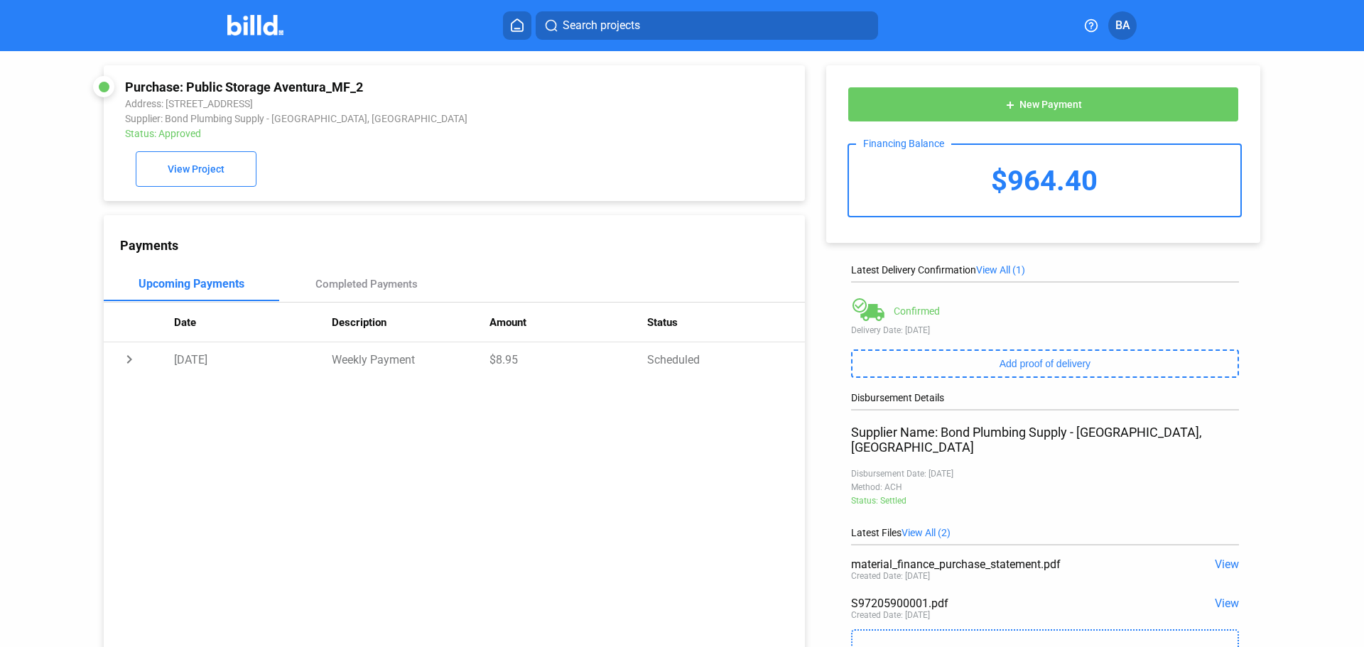
click at [1230, 558] on span "View" at bounding box center [1227, 564] width 24 height 13
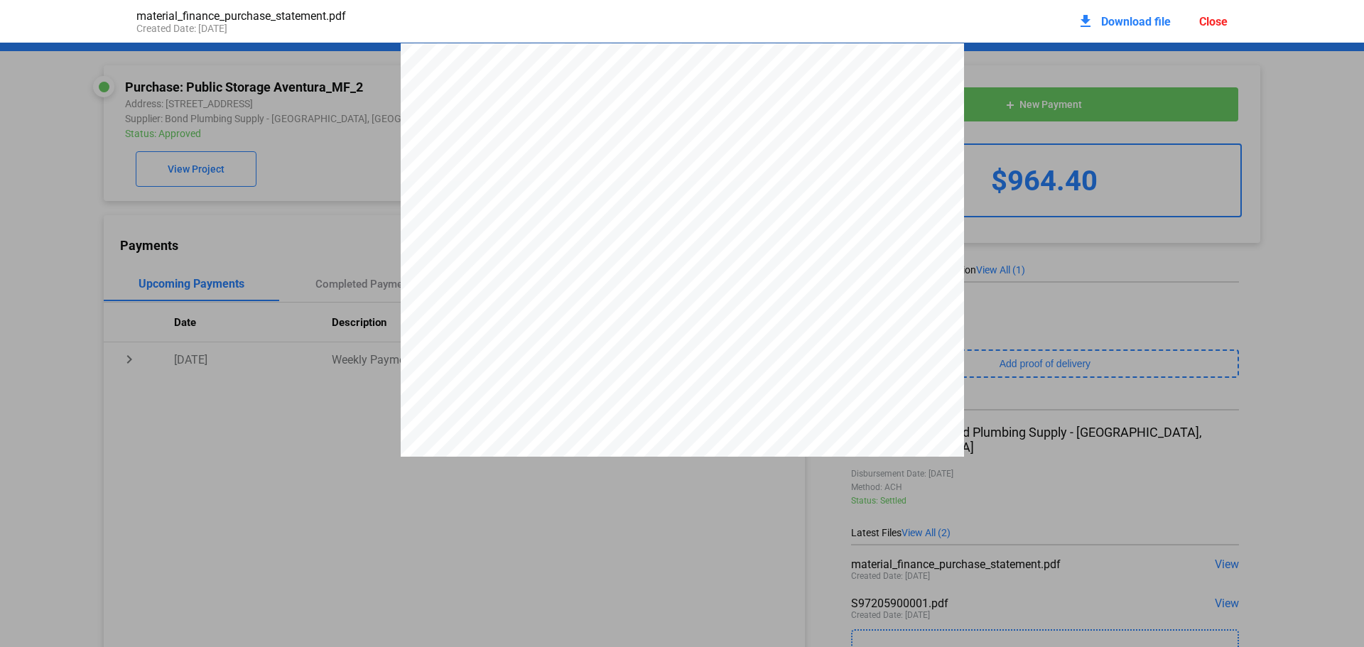
click at [1208, 21] on div "Close" at bounding box center [1213, 21] width 28 height 13
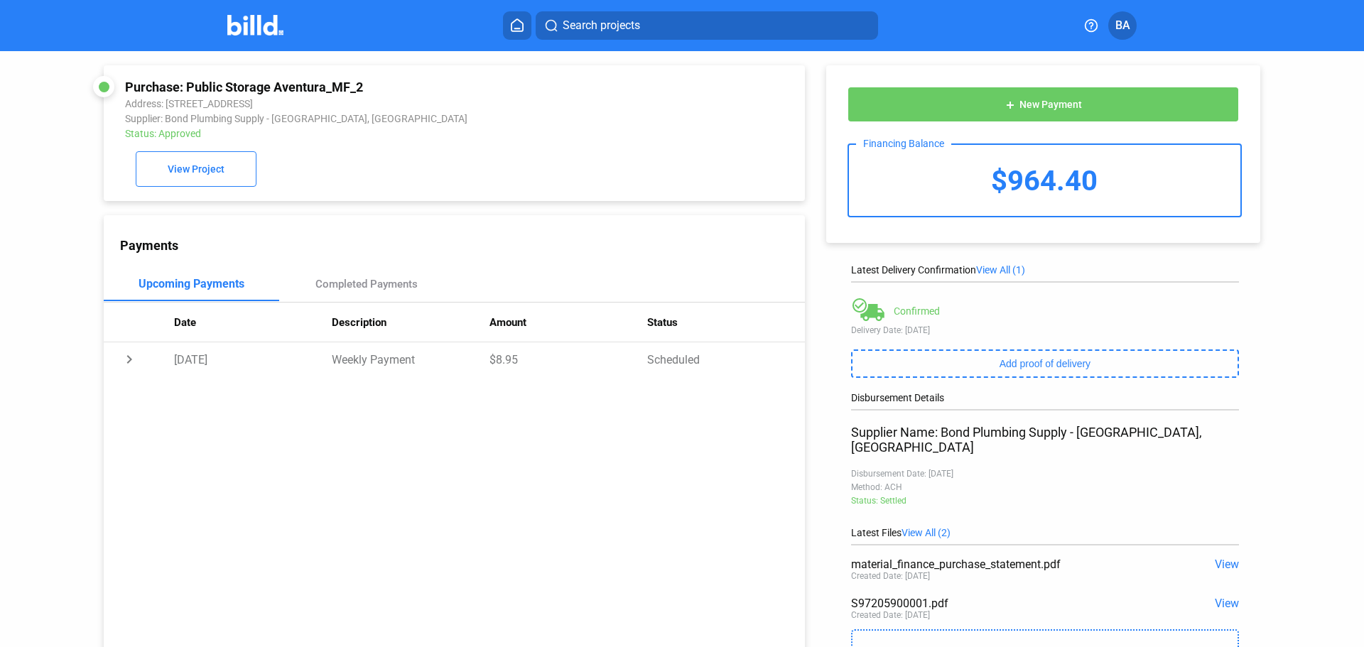
click at [1009, 597] on div "S97205900001.pdf" at bounding box center [1006, 603] width 310 height 13
click at [1229, 597] on span "View" at bounding box center [1227, 603] width 24 height 13
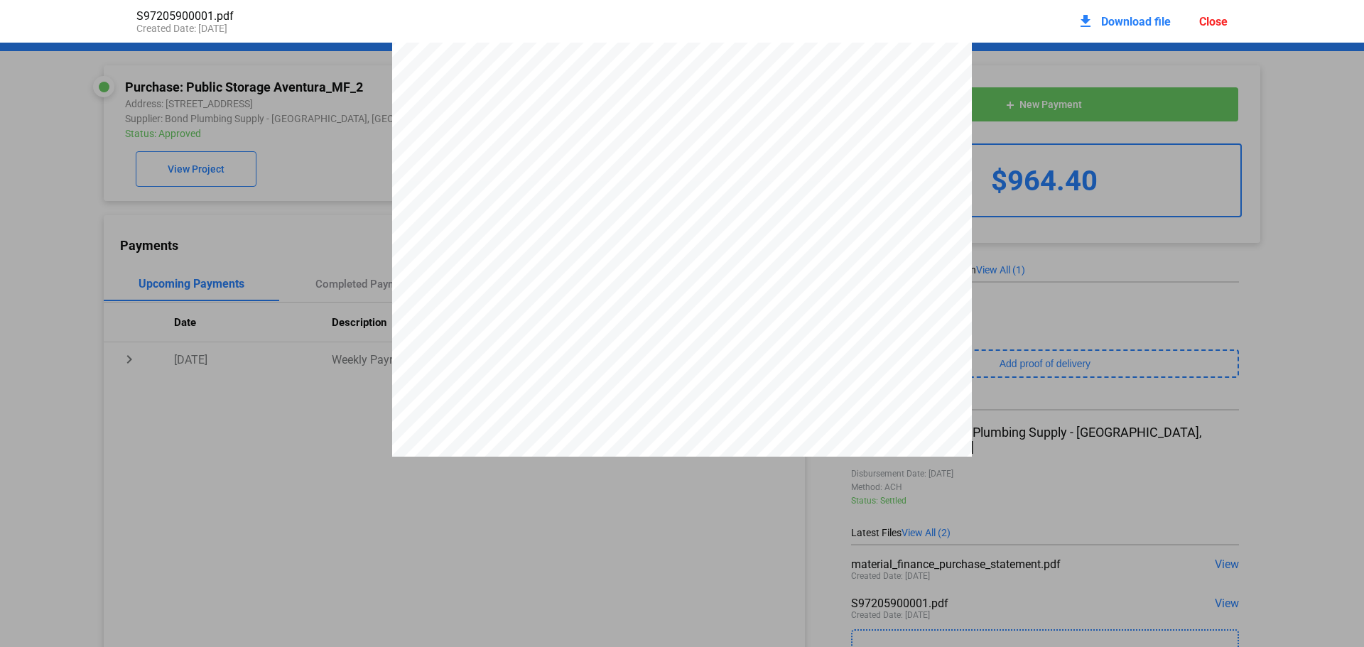
scroll to position [349, 0]
click at [1106, 18] on span "Download file" at bounding box center [1136, 21] width 70 height 13
